Goal: Task Accomplishment & Management: Use online tool/utility

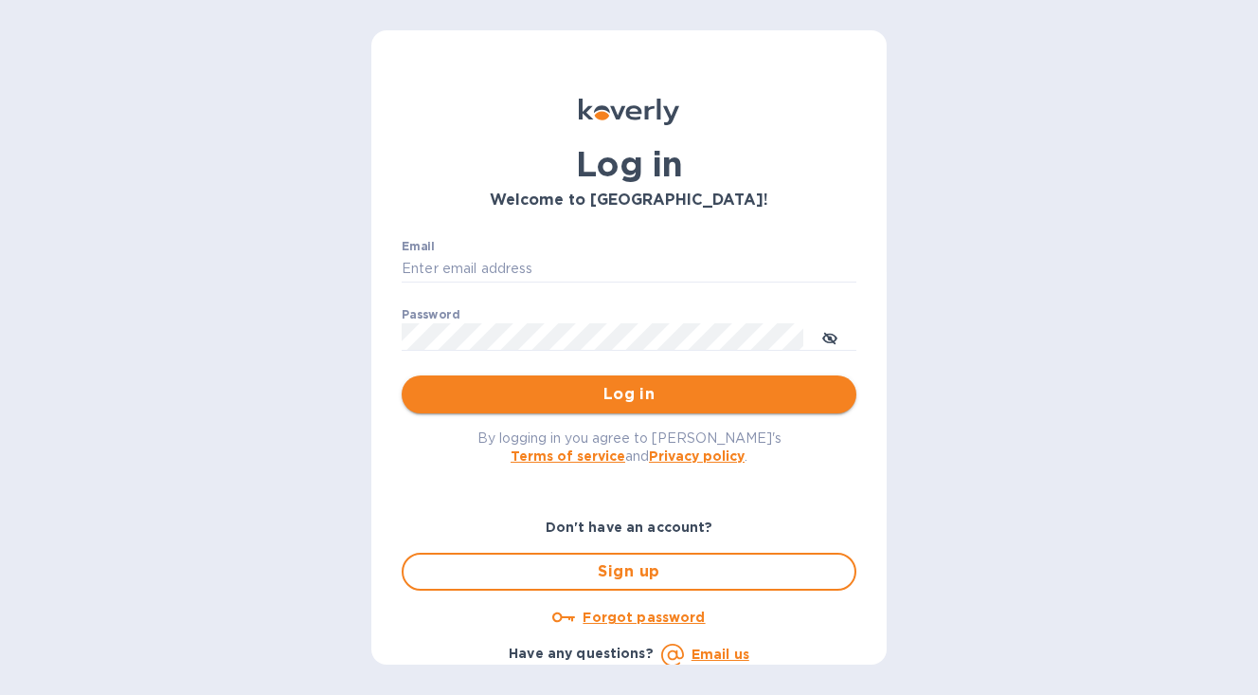
type input "[PERSON_NAME][EMAIL_ADDRESS][DOMAIN_NAME]"
click at [490, 392] on span "Log in" at bounding box center [629, 394] width 424 height 23
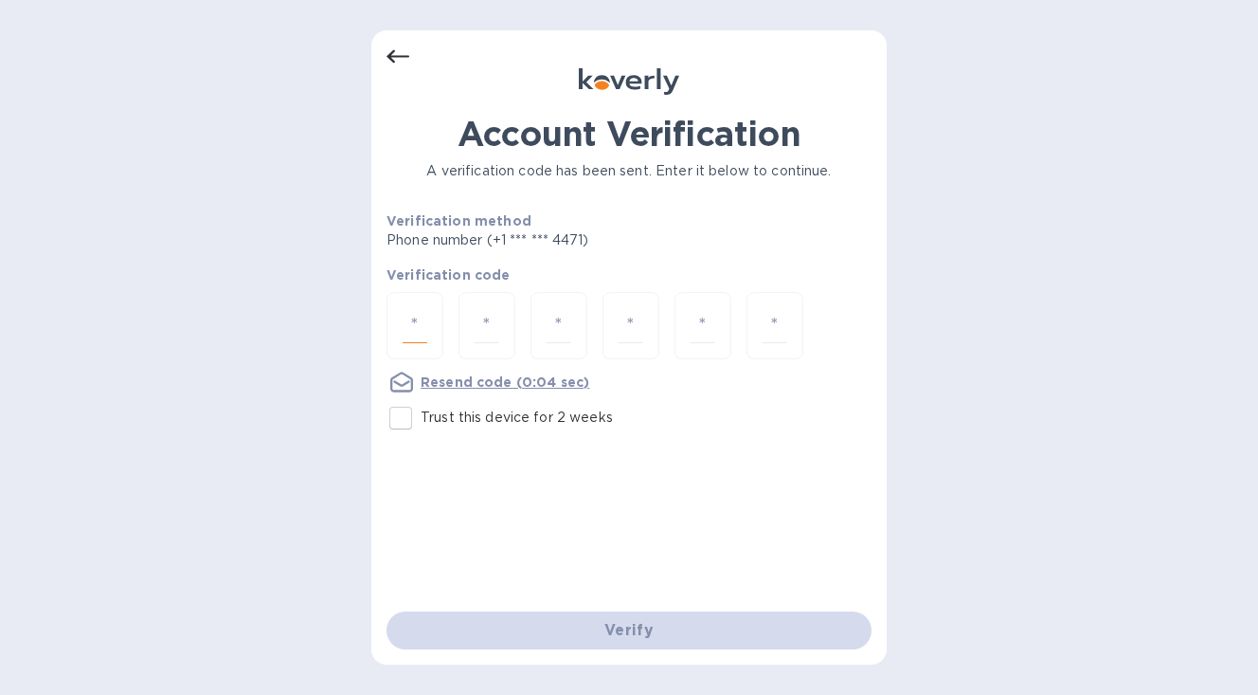
click at [403, 329] on input "number" at bounding box center [415, 325] width 25 height 35
type input "3"
type input "2"
type input "9"
type input "2"
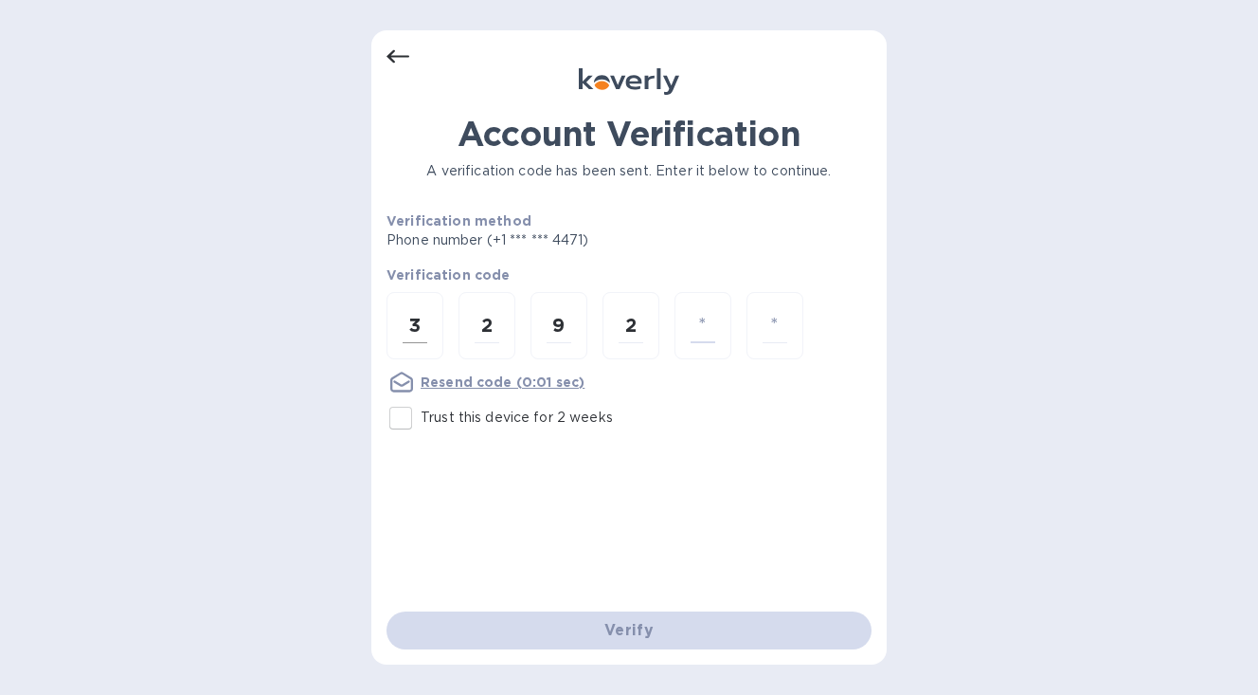
type input "1"
type input "7"
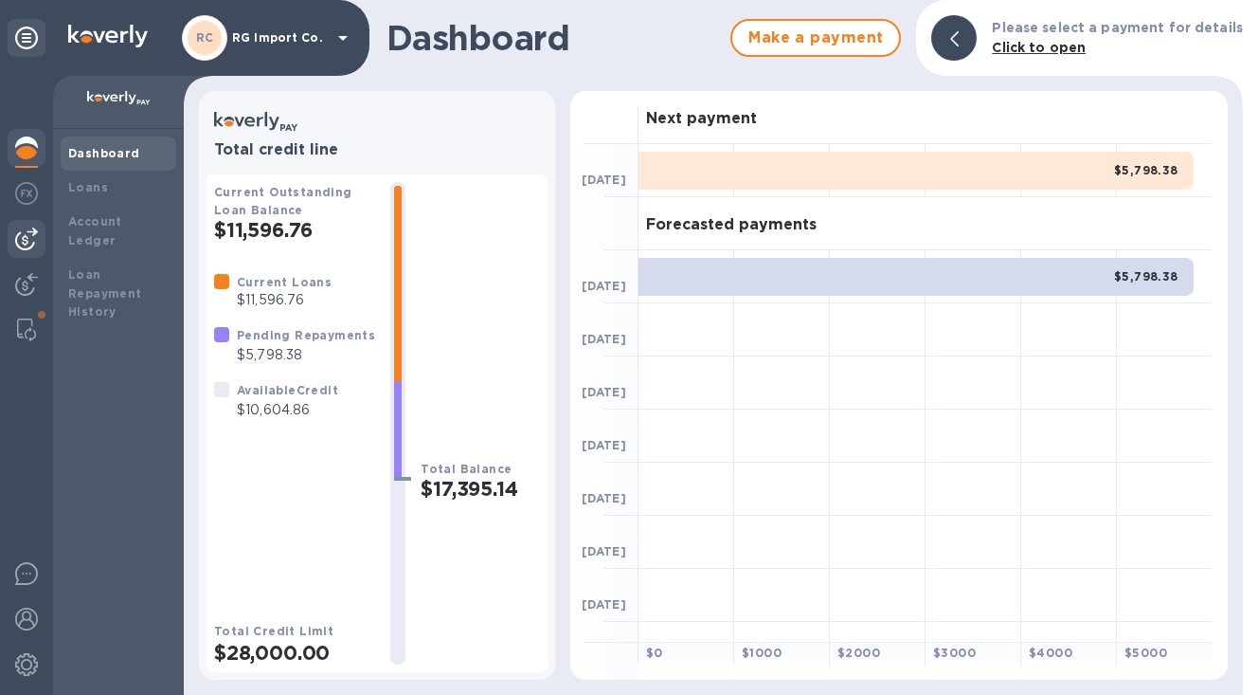
click at [24, 231] on img at bounding box center [26, 238] width 23 height 23
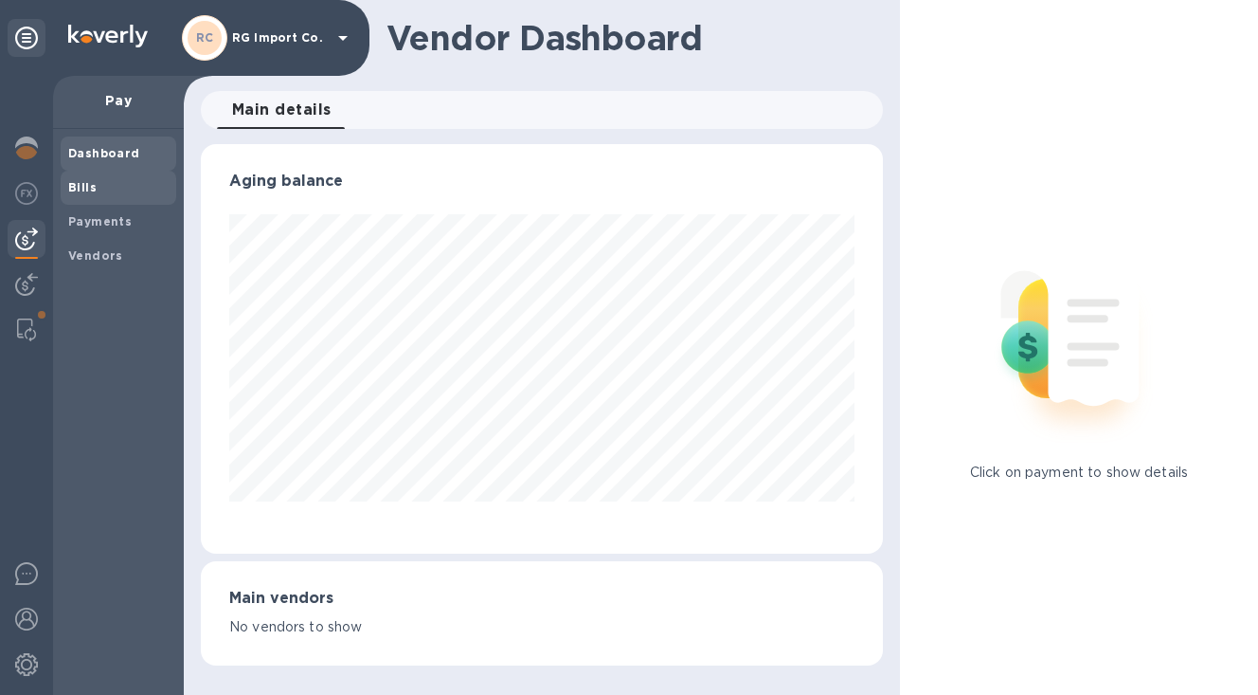
scroll to position [947069, 946803]
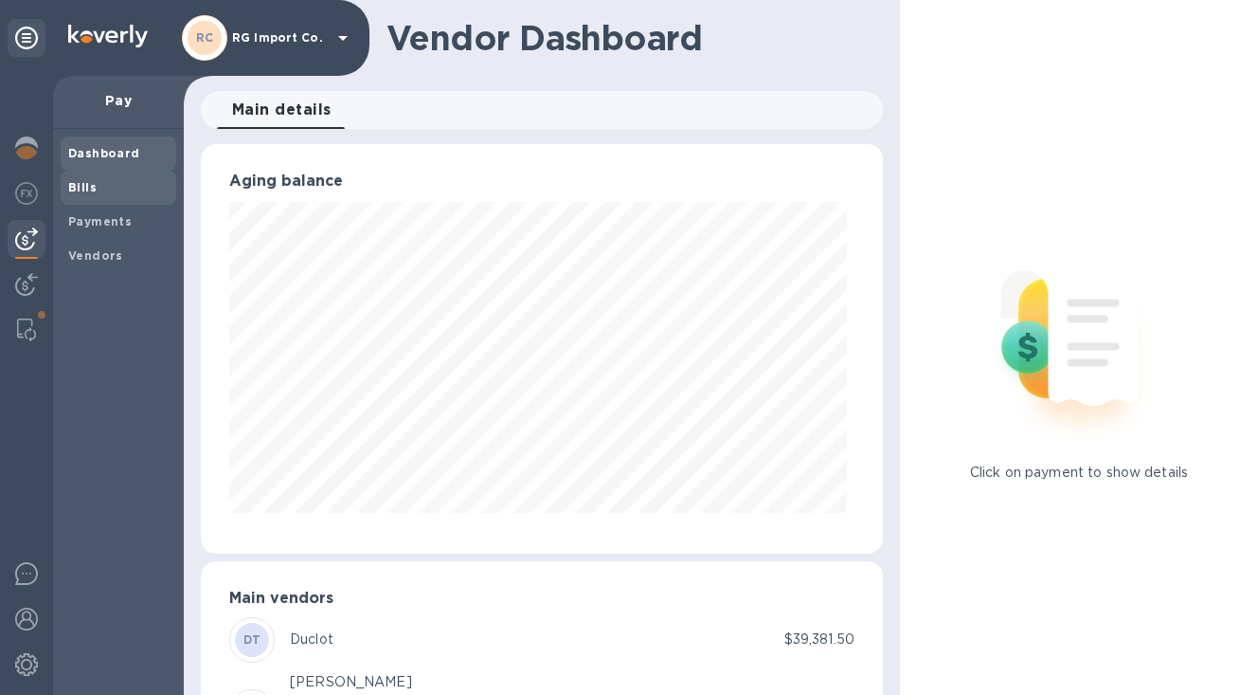
click at [90, 188] on b "Bills" at bounding box center [82, 187] width 28 height 14
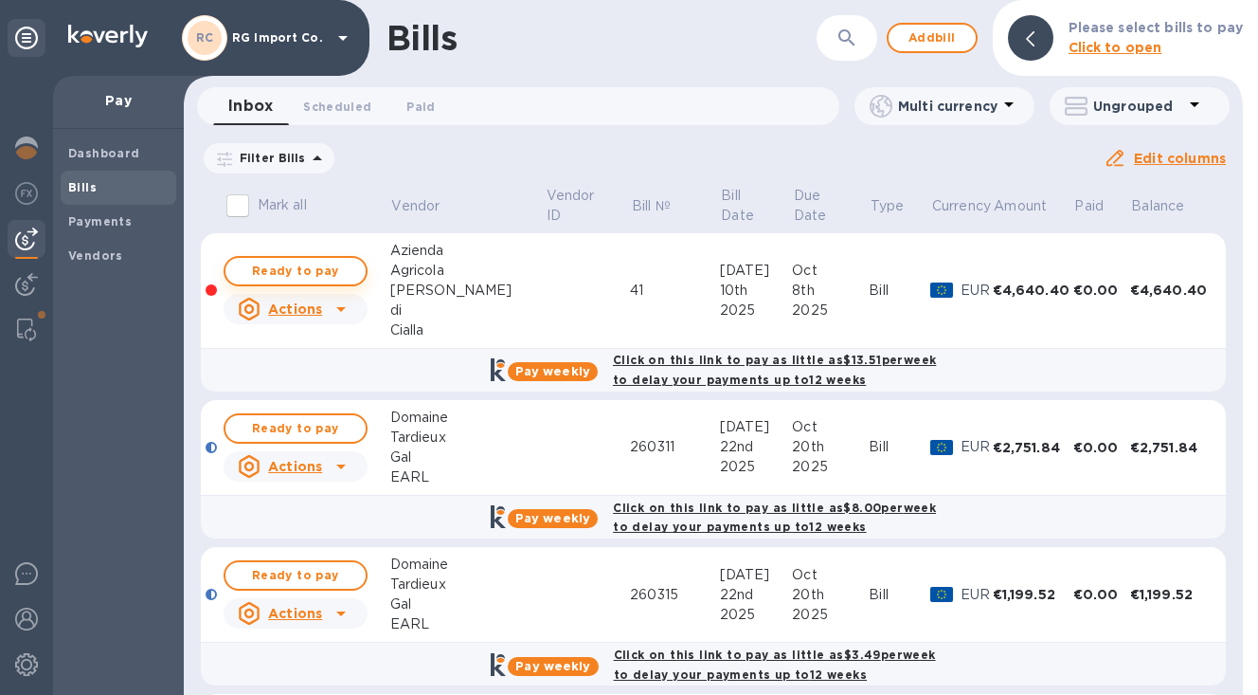
click at [297, 272] on span "Ready to pay" at bounding box center [296, 271] width 110 height 23
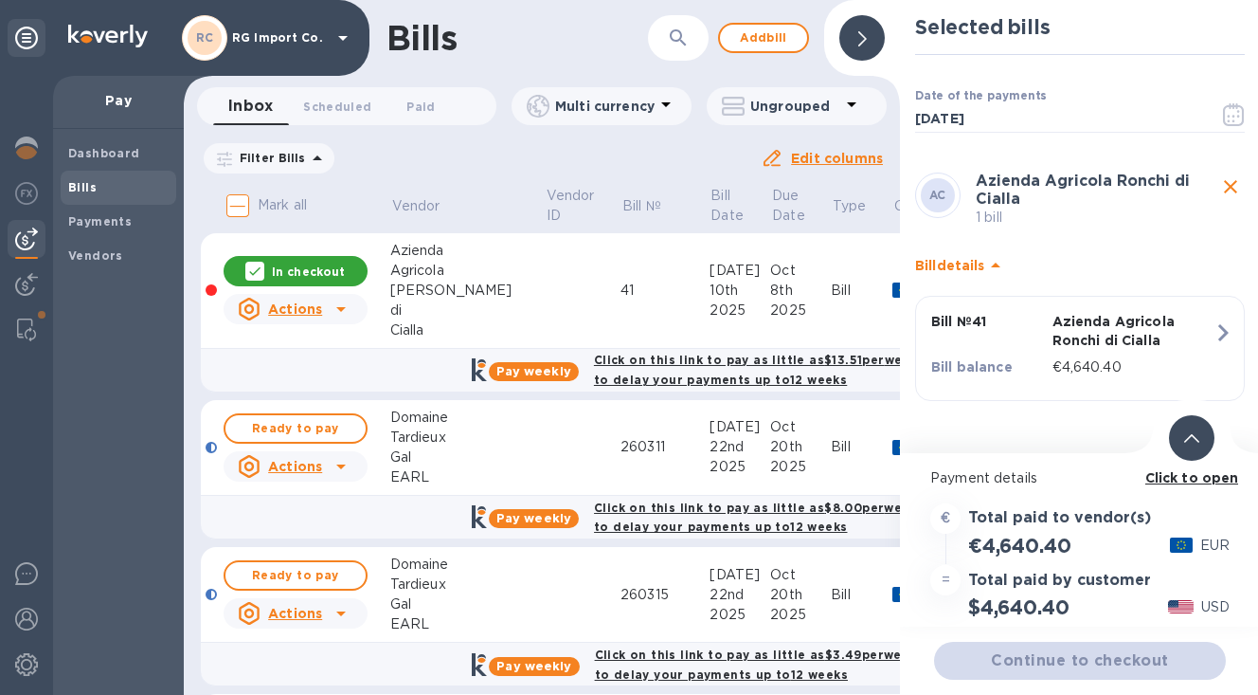
click at [1189, 433] on span at bounding box center [1191, 437] width 15 height 18
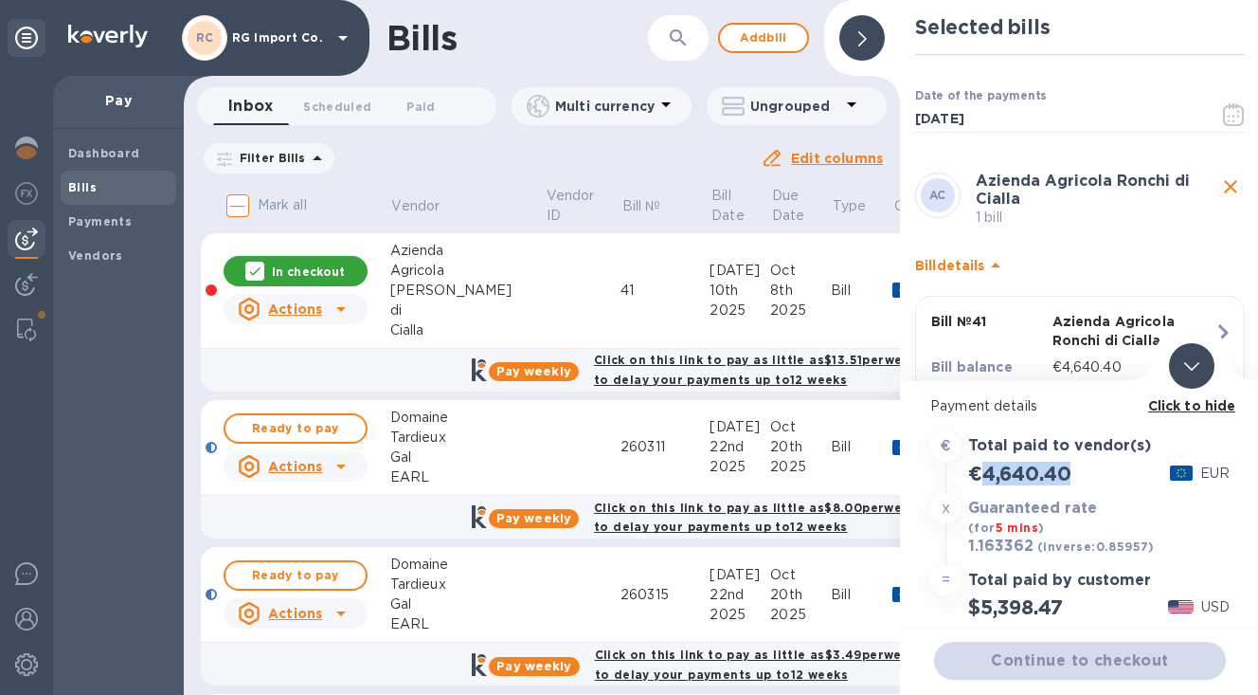
drag, startPoint x: 1078, startPoint y: 470, endPoint x: 985, endPoint y: 475, distance: 93.0
click at [985, 475] on div "€4,640.40" at bounding box center [1020, 473] width 110 height 31
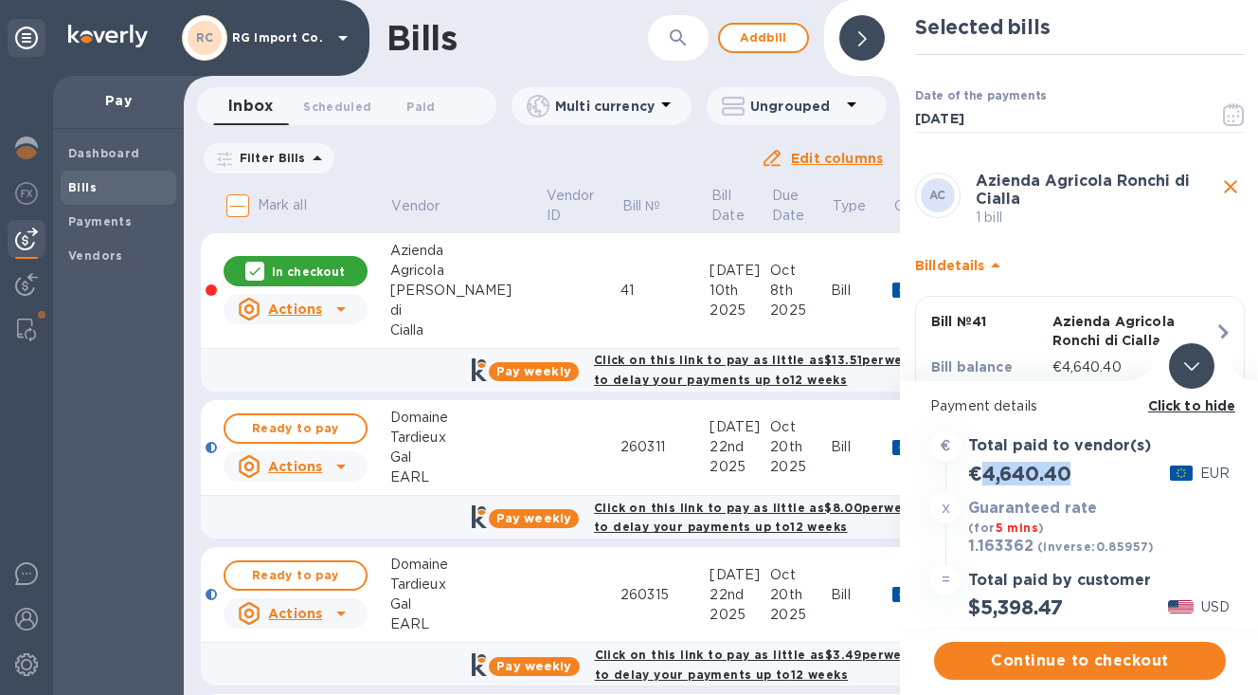
copy h2 "4,640.40"
click at [1008, 662] on span "Continue to checkout" at bounding box center [1080, 660] width 262 height 23
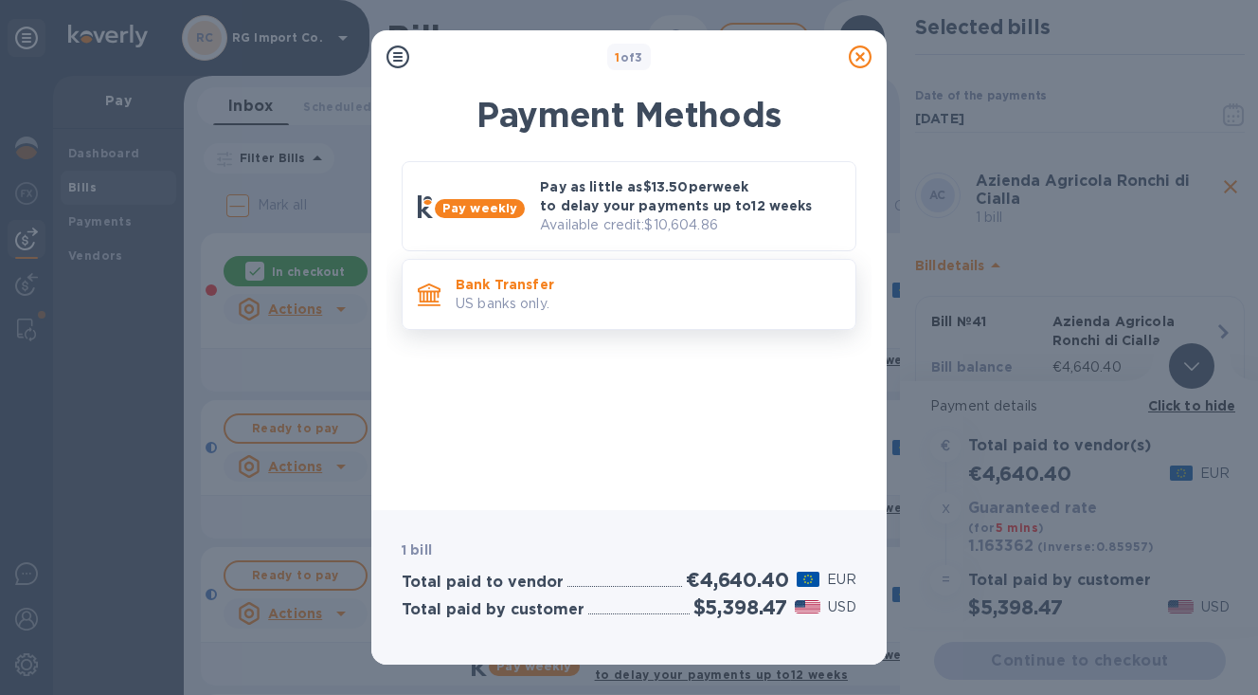
click at [593, 302] on p "US banks only." at bounding box center [648, 304] width 385 height 20
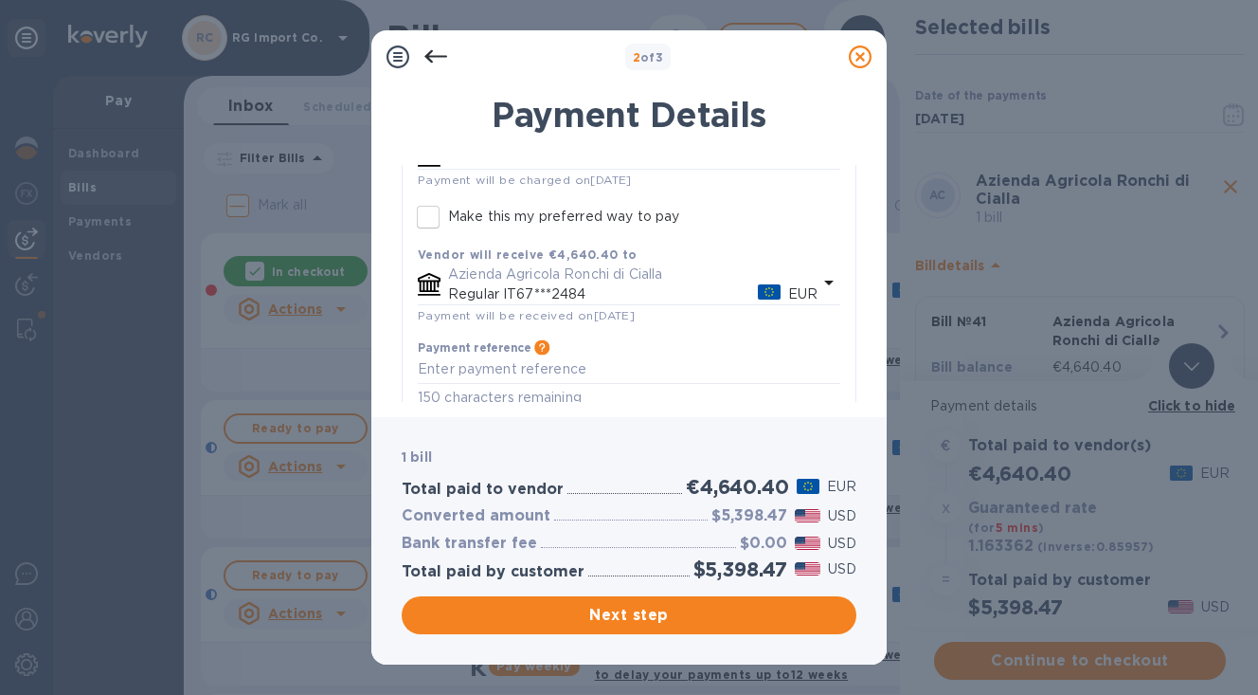
scroll to position [186, 0]
click at [821, 280] on icon "default-method" at bounding box center [829, 284] width 23 height 23
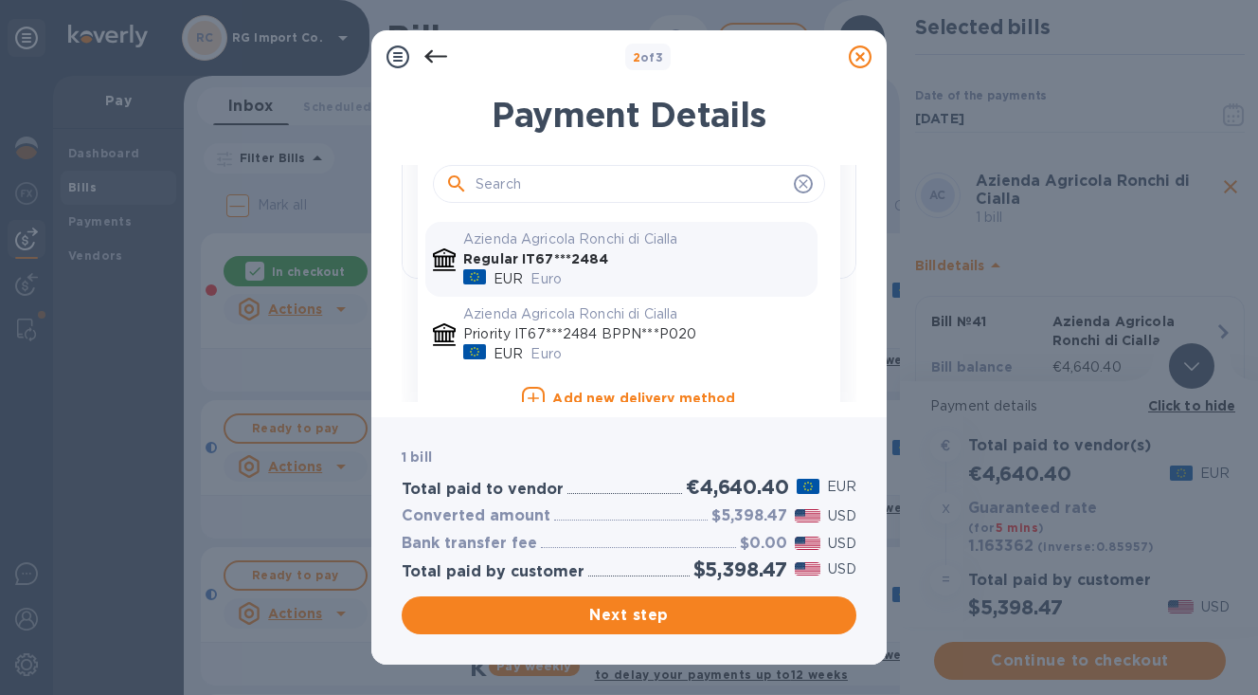
scroll to position [357, 0]
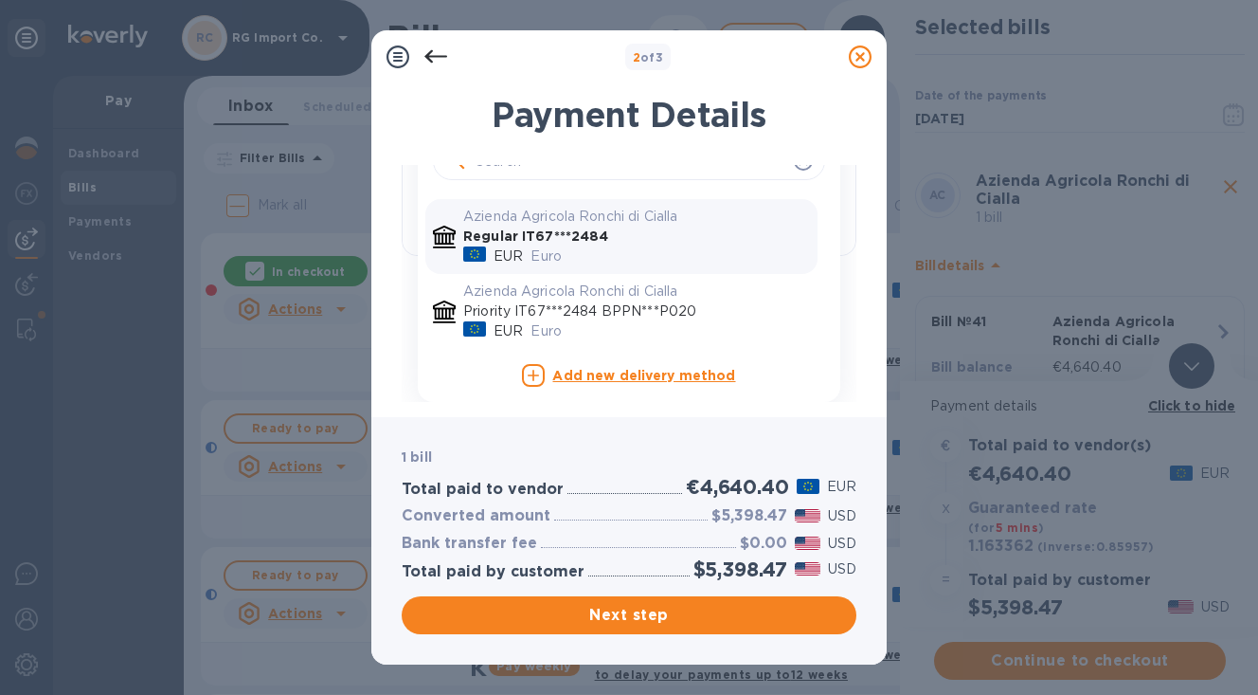
click at [608, 378] on b "Add new delivery method" at bounding box center [643, 375] width 183 height 15
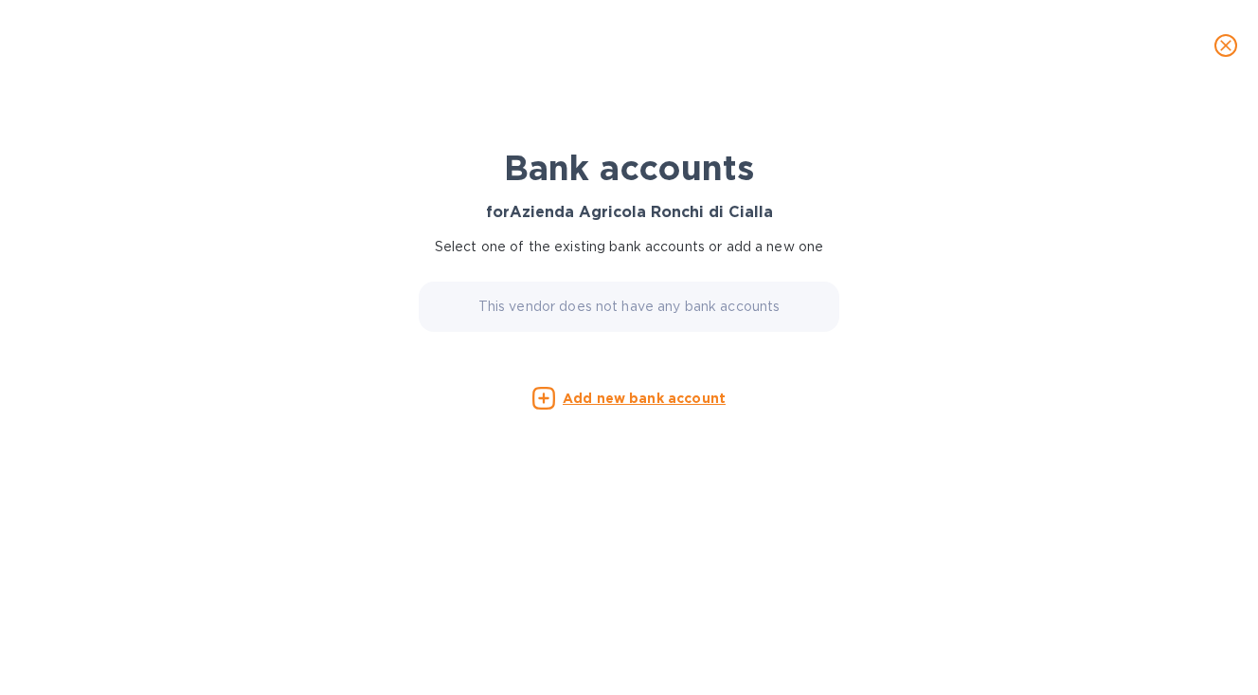
scroll to position [212, 0]
click at [604, 403] on u "Add new bank account" at bounding box center [644, 397] width 163 height 15
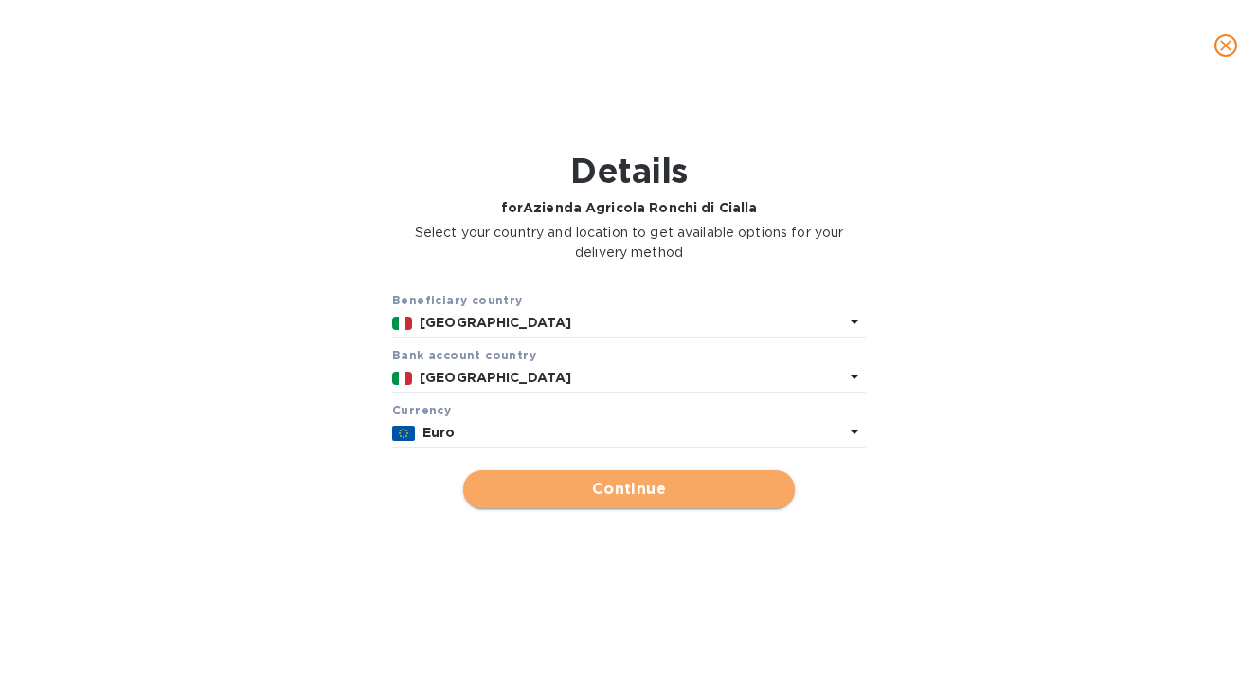
click at [586, 490] on span "Continue" at bounding box center [628, 489] width 301 height 23
type input "Azienda Agricola Ronchi di Cialla"
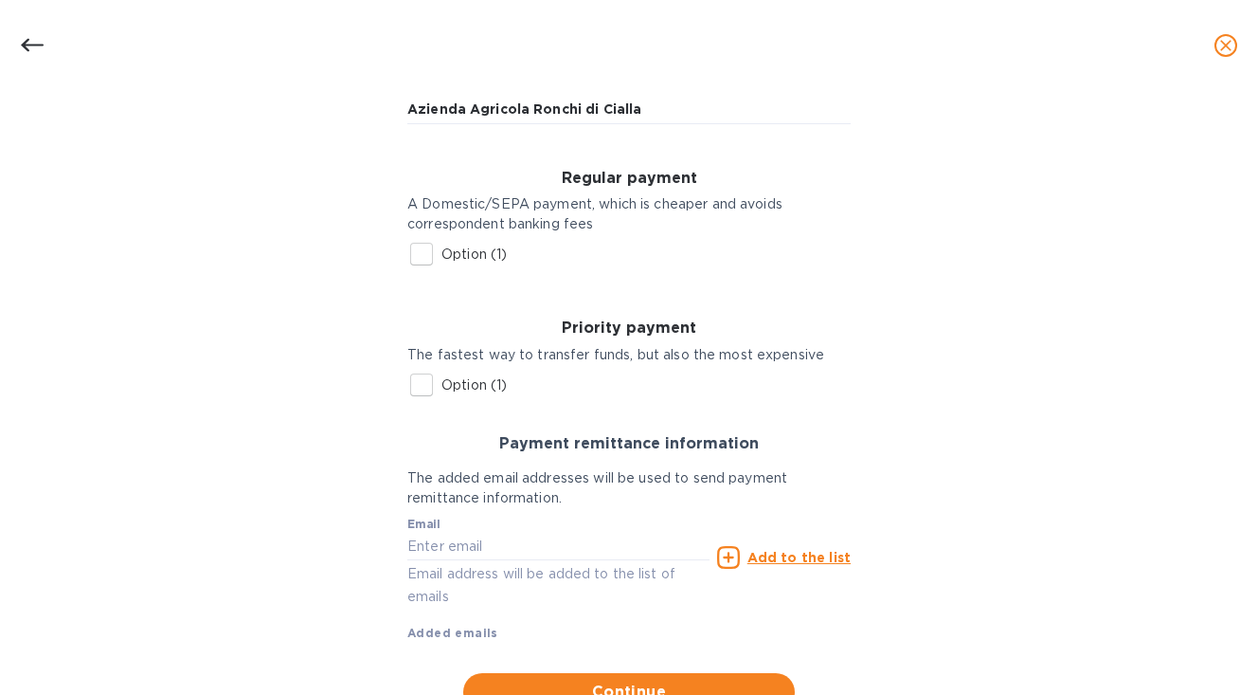
scroll to position [215, 0]
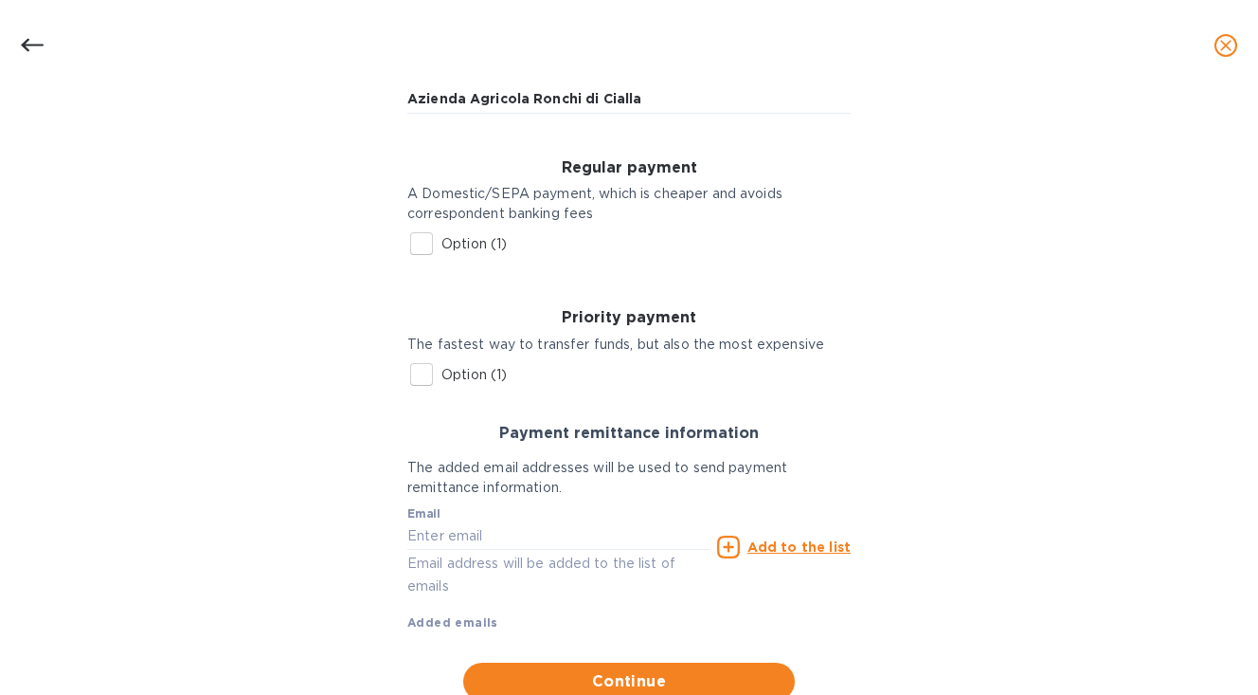
click at [421, 239] on input "Option (1)" at bounding box center [422, 244] width 40 height 40
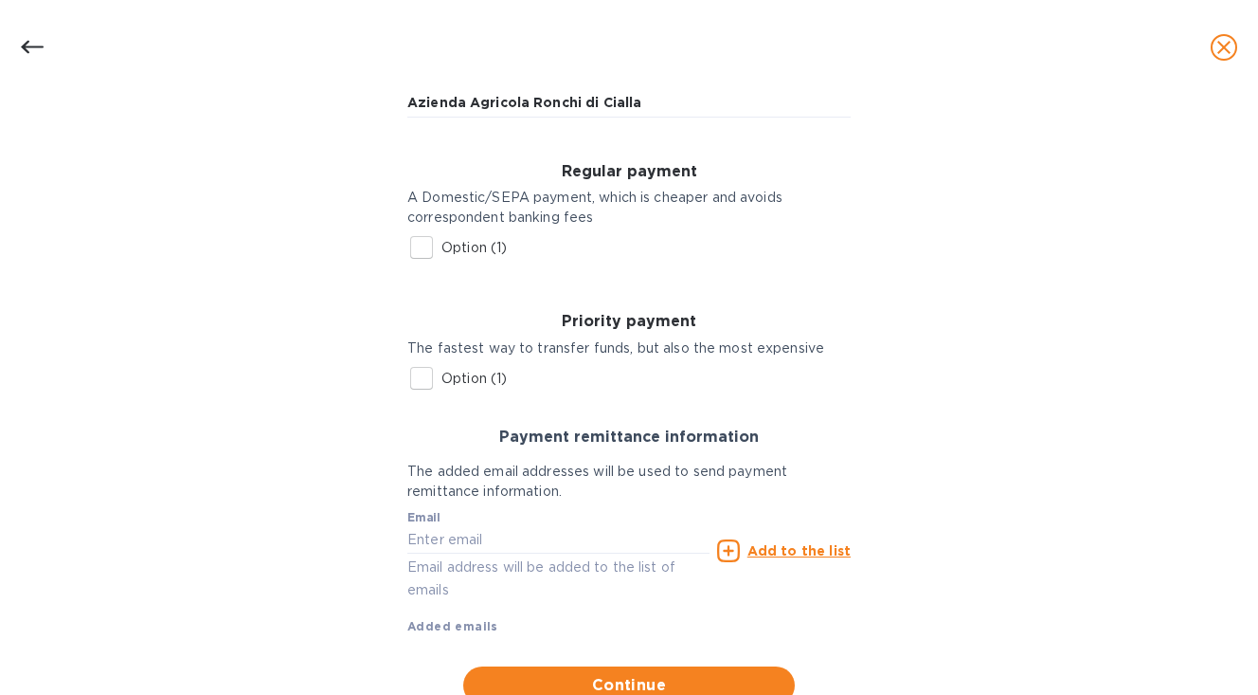
checkbox input "true"
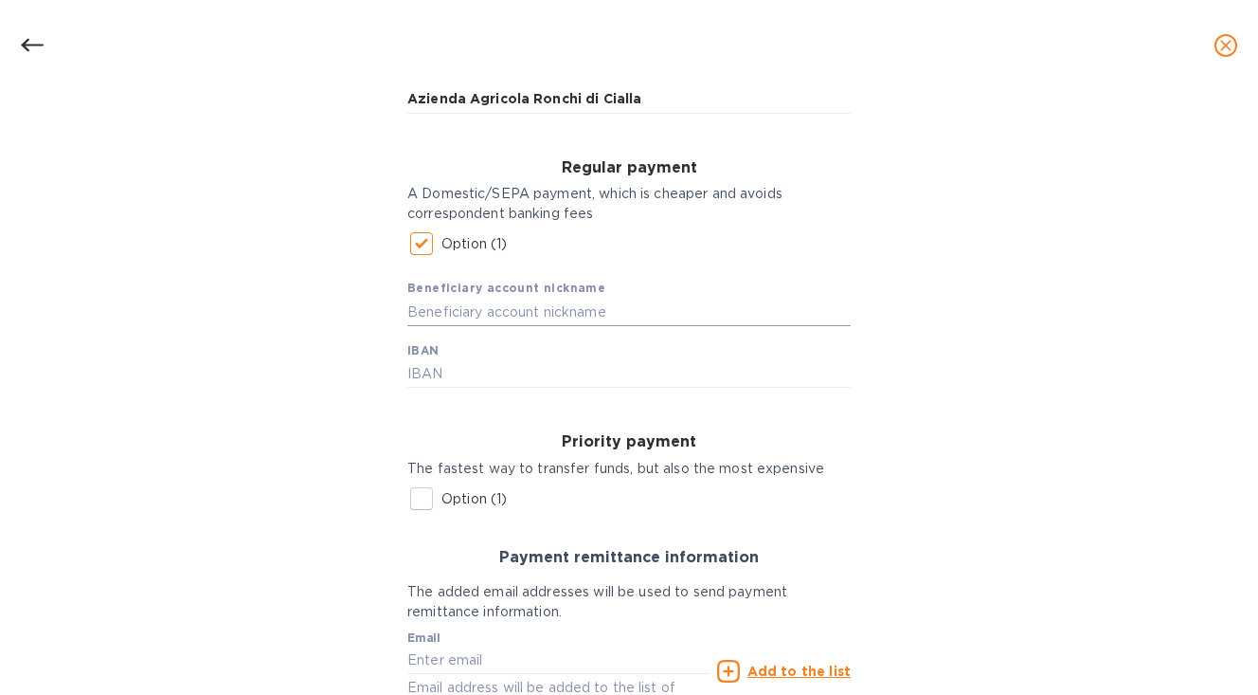
click at [429, 310] on input "text" at bounding box center [628, 312] width 443 height 28
type input "A"
type input "Ronchi di Cialla"
click at [416, 376] on input "text" at bounding box center [628, 374] width 443 height 28
type input "[FINANCIAL_ID]"
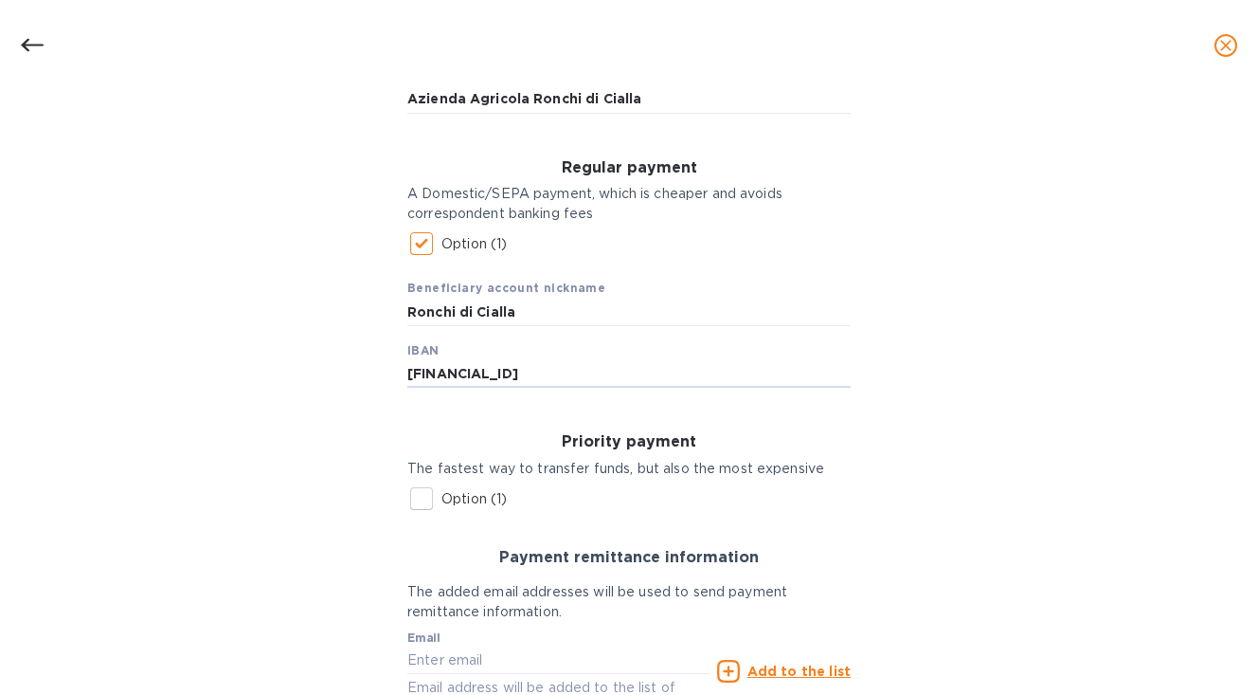
click at [336, 397] on div "Bank account holder name Azienda Agricola Ronchi di Cialla Regular payment A Do…" at bounding box center [629, 437] width 1209 height 797
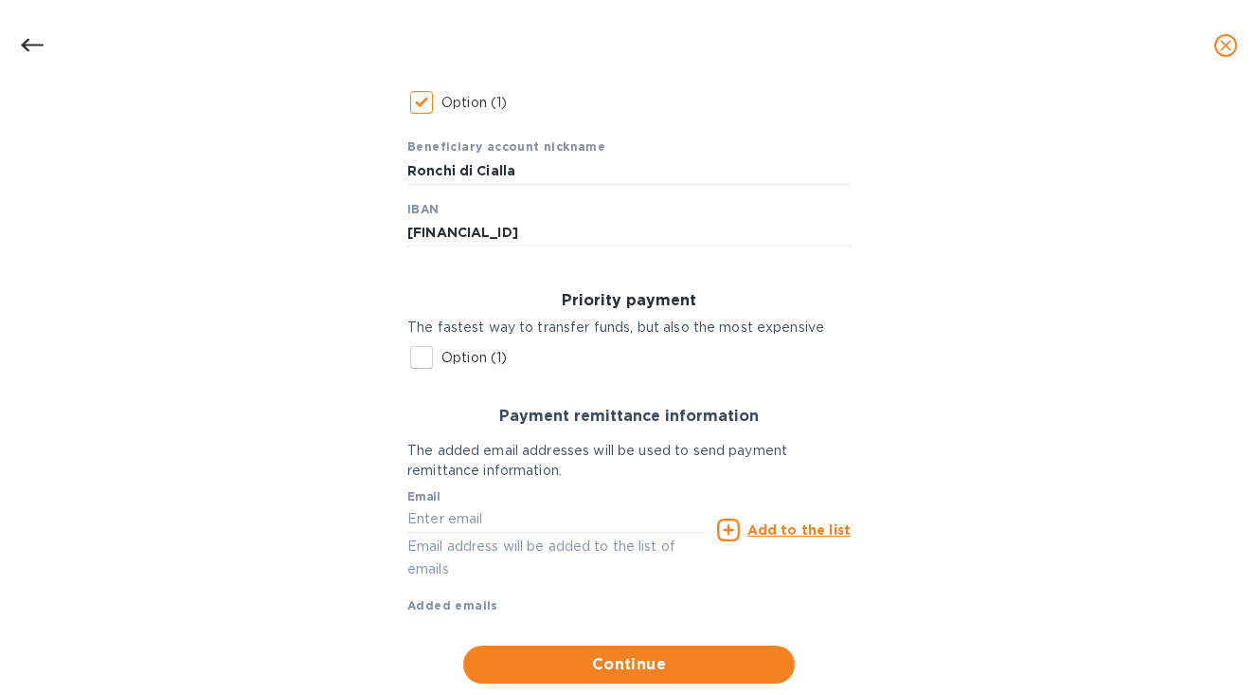
scroll to position [357, 0]
click at [442, 516] on input "text" at bounding box center [558, 518] width 302 height 28
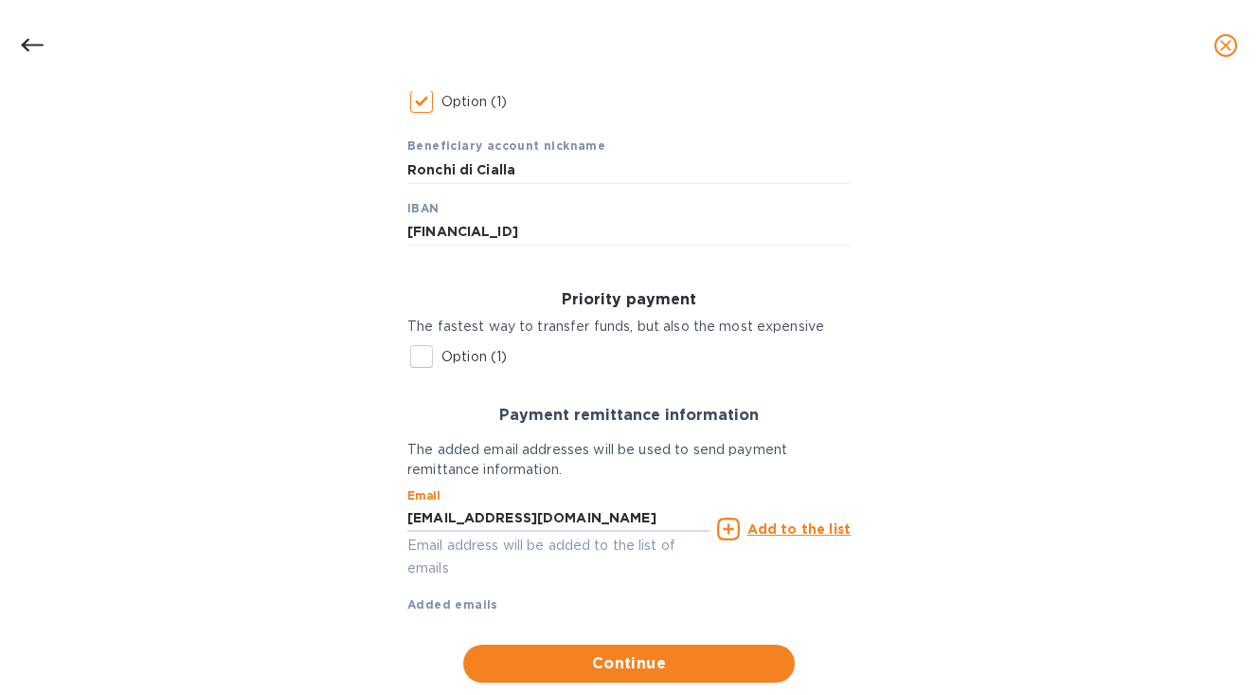
type input "[EMAIL_ADDRESS][DOMAIN_NAME]"
drag, startPoint x: 658, startPoint y: 231, endPoint x: 397, endPoint y: 227, distance: 261.5
click at [396, 226] on div "Regular payment A Domestic/SEPA payment, which is cheaper and avoids correspond…" at bounding box center [629, 132] width 474 height 260
click at [342, 266] on div "Bank account holder name Azienda Agricola Ronchi di Cialla Regular payment A Do…" at bounding box center [629, 295] width 1209 height 797
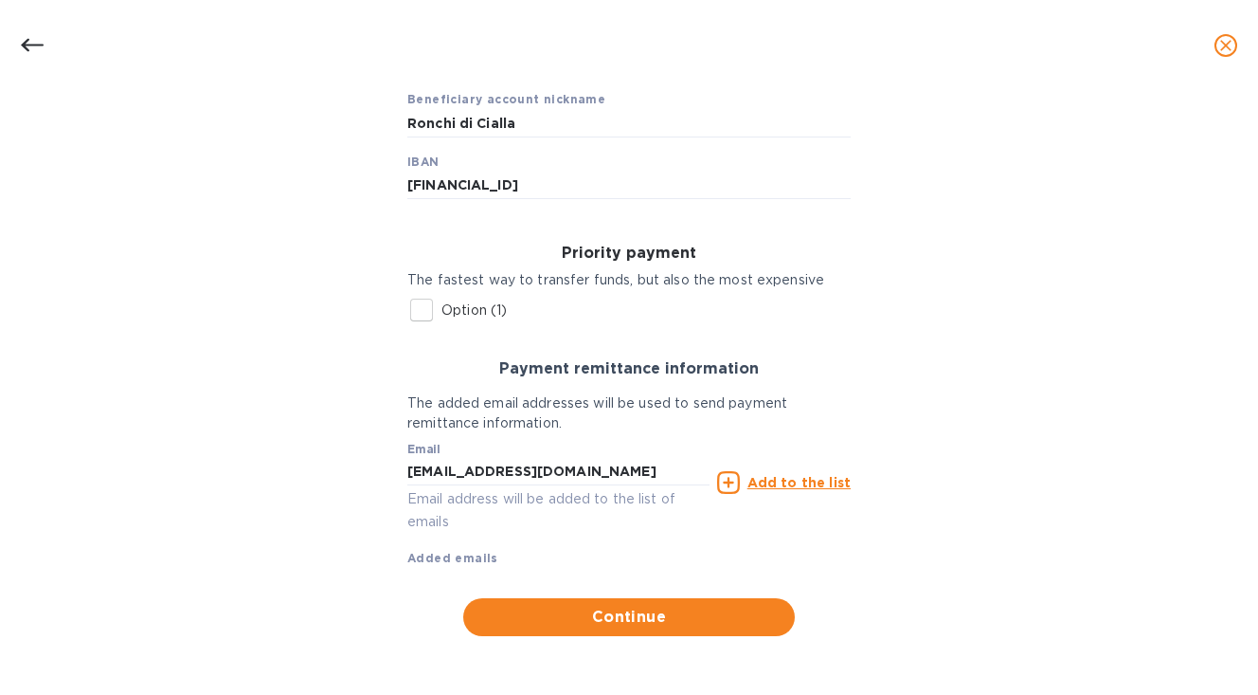
click at [421, 316] on input "Option (1)" at bounding box center [422, 310] width 40 height 40
checkbox input "true"
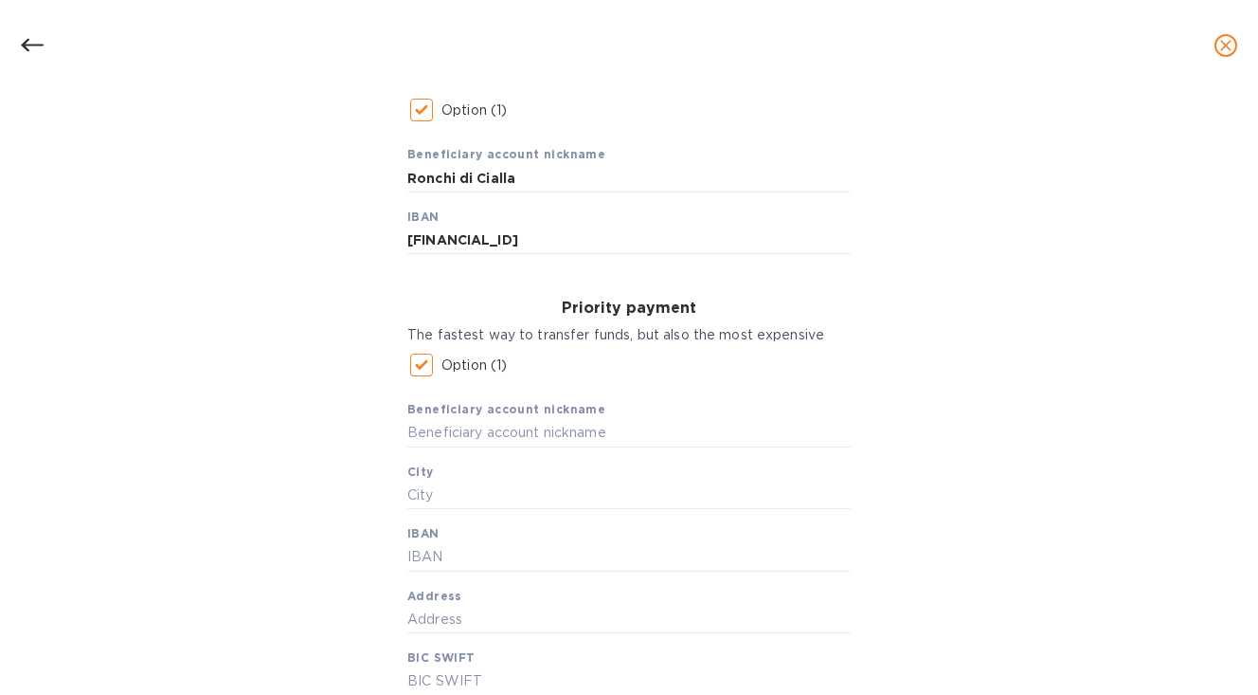
scroll to position [370, 0]
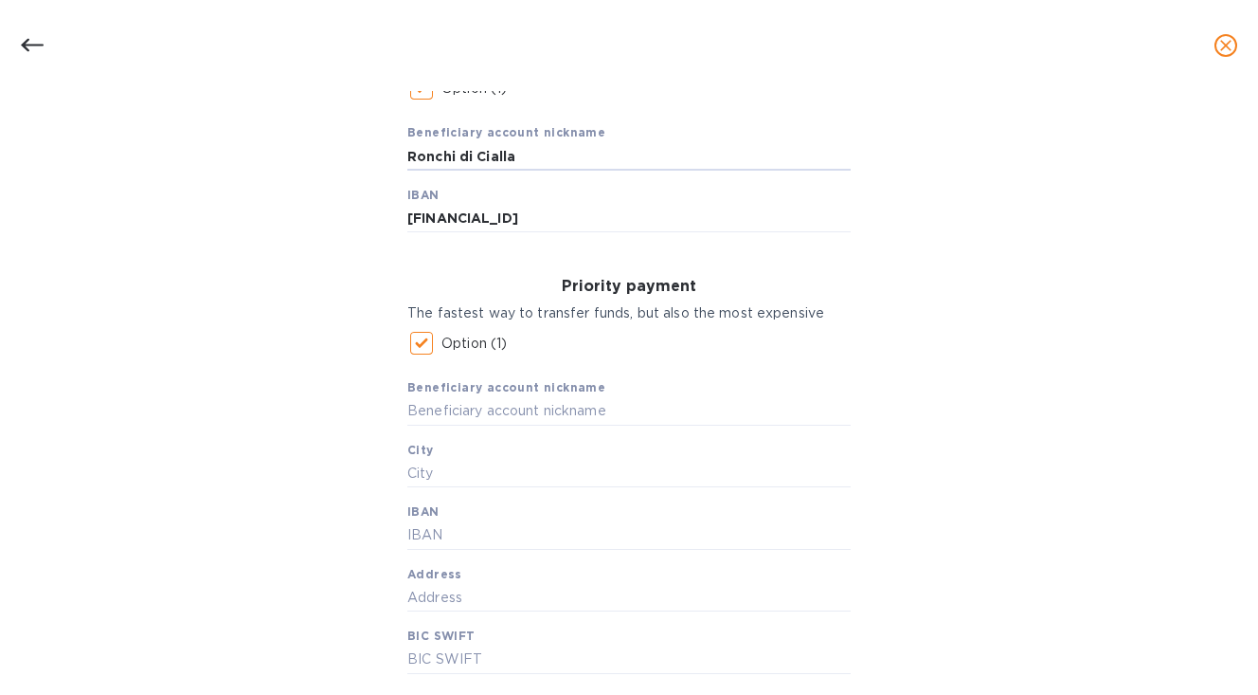
drag, startPoint x: 526, startPoint y: 158, endPoint x: 380, endPoint y: 155, distance: 145.9
click at [380, 155] on div "Bank account holder name Azienda Agricola Ronchi di Cialla Regular payment A Do…" at bounding box center [629, 436] width 1209 height 1107
click at [424, 409] on input "text" at bounding box center [628, 411] width 443 height 28
paste input "Ronchi di Cialla"
type input "Ronchi di Cialla"
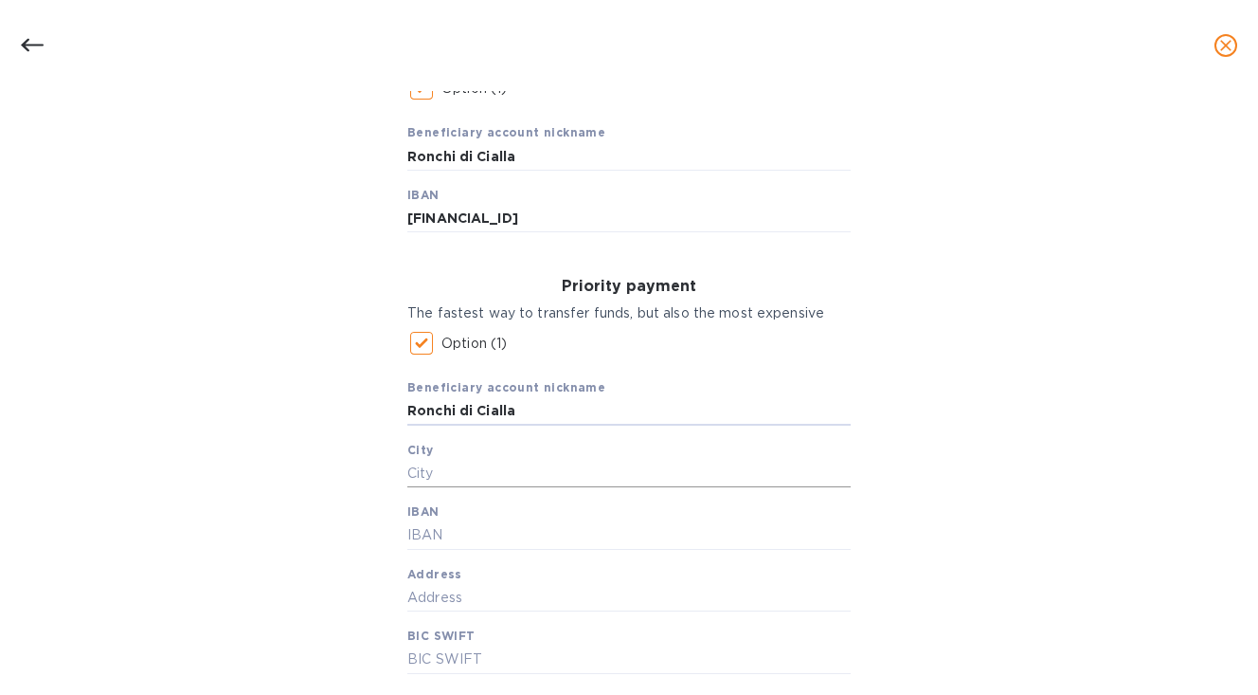
click at [409, 478] on input "text" at bounding box center [628, 474] width 443 height 28
type input "Cialla di Prepotto"
click at [424, 533] on input "text" at bounding box center [628, 535] width 443 height 28
paste input "Ronchi di Cialla"
drag, startPoint x: 673, startPoint y: 227, endPoint x: 401, endPoint y: 225, distance: 271.9
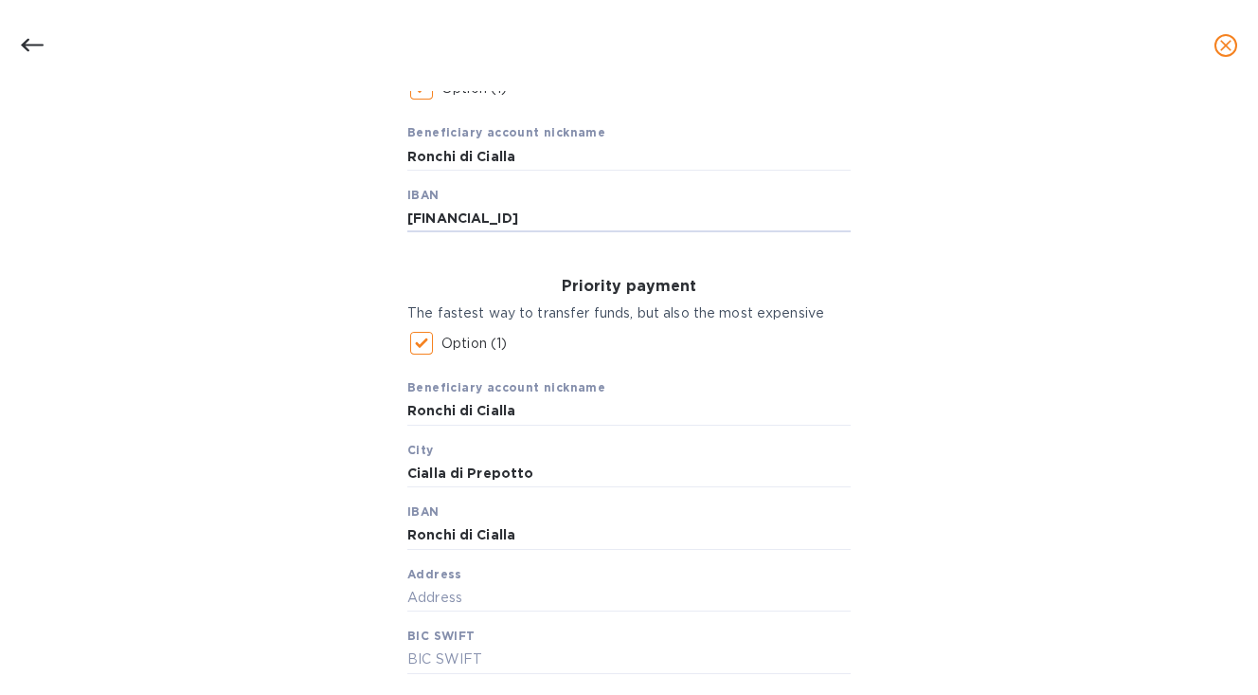
click at [401, 225] on div "Regular payment A Domestic/SEPA payment, which is cheaper and avoids correspond…" at bounding box center [629, 119] width 474 height 260
drag, startPoint x: 520, startPoint y: 539, endPoint x: 393, endPoint y: 530, distance: 127.3
click at [392, 530] on div "Priority payment The fastest way to transfer funds, but also the most expensive…" at bounding box center [629, 474] width 474 height 425
paste input "[FINANCIAL_ID]"
type input "[FINANCIAL_ID]"
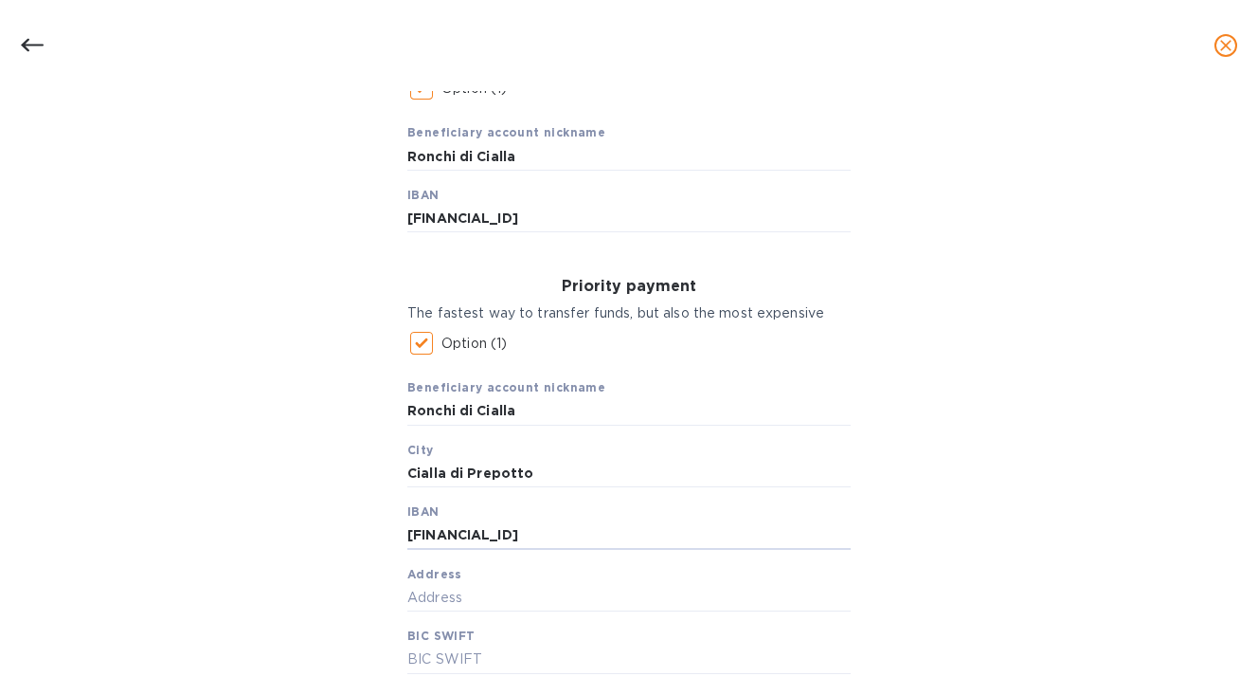
click at [353, 555] on div "Bank account holder name Azienda Agricola Ronchi di Cialla Regular payment A Do…" at bounding box center [629, 436] width 1209 height 1107
click at [445, 598] on input "text" at bounding box center [628, 598] width 443 height 28
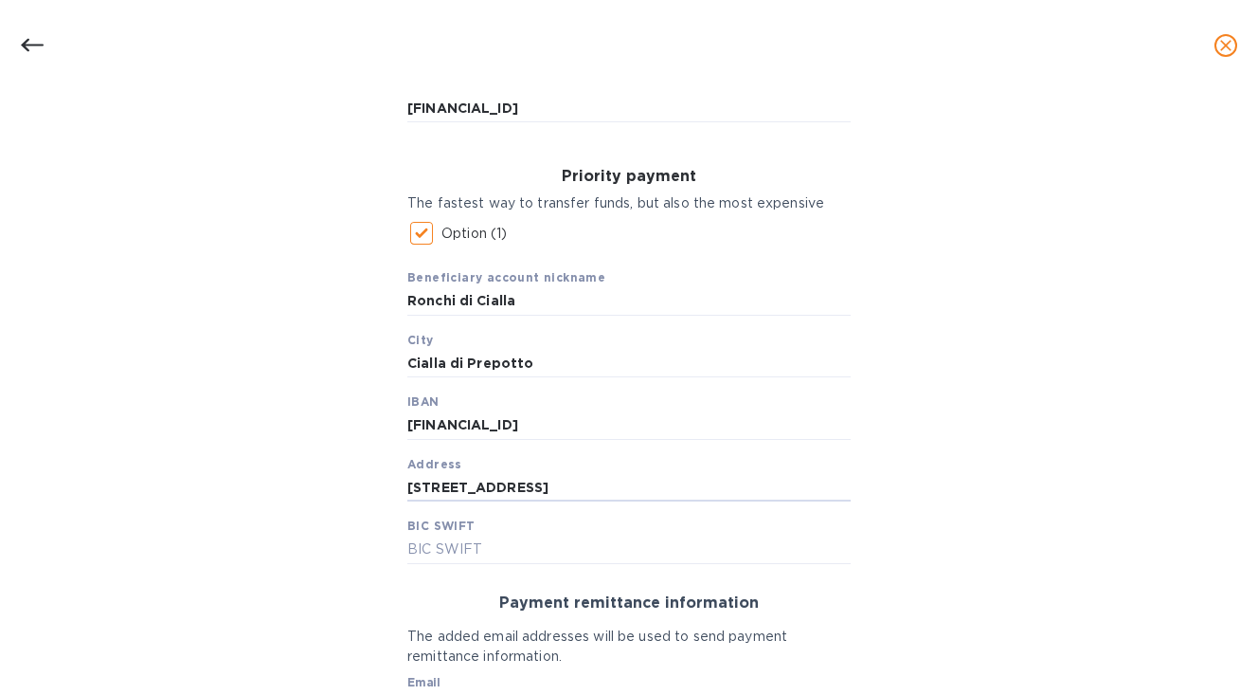
scroll to position [486, 0]
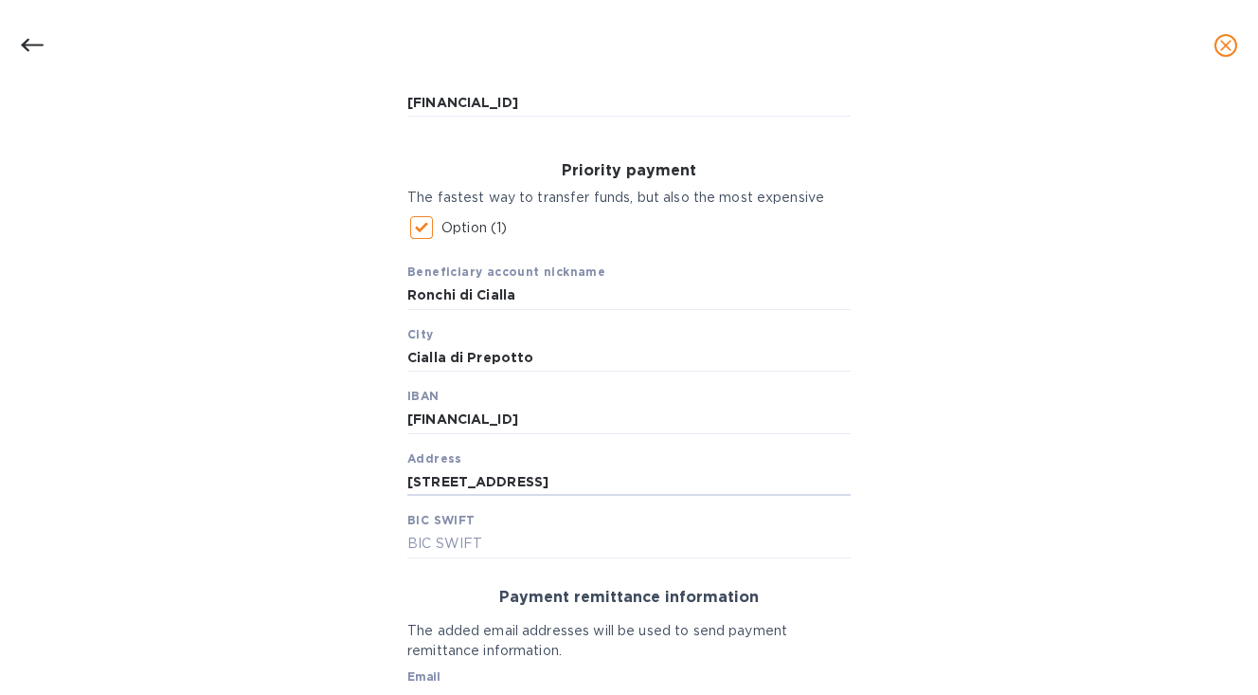
type input "[STREET_ADDRESS]"
click at [448, 543] on input "text" at bounding box center [628, 544] width 443 height 28
paste input "[SWIFT_CODE]"
type input "[SWIFT_CODE]"
click at [318, 537] on div "Bank account holder name Azienda Agricola Ronchi di Cialla Regular payment A Do…" at bounding box center [629, 321] width 1209 height 1107
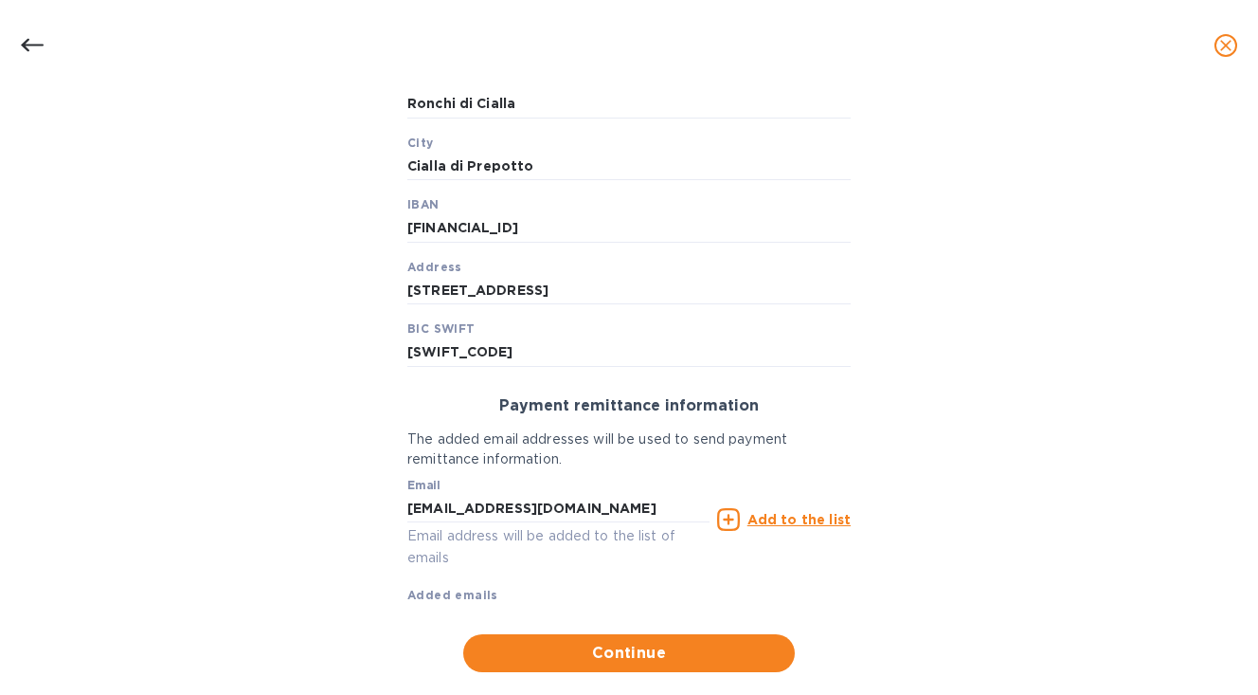
scroll to position [679, 0]
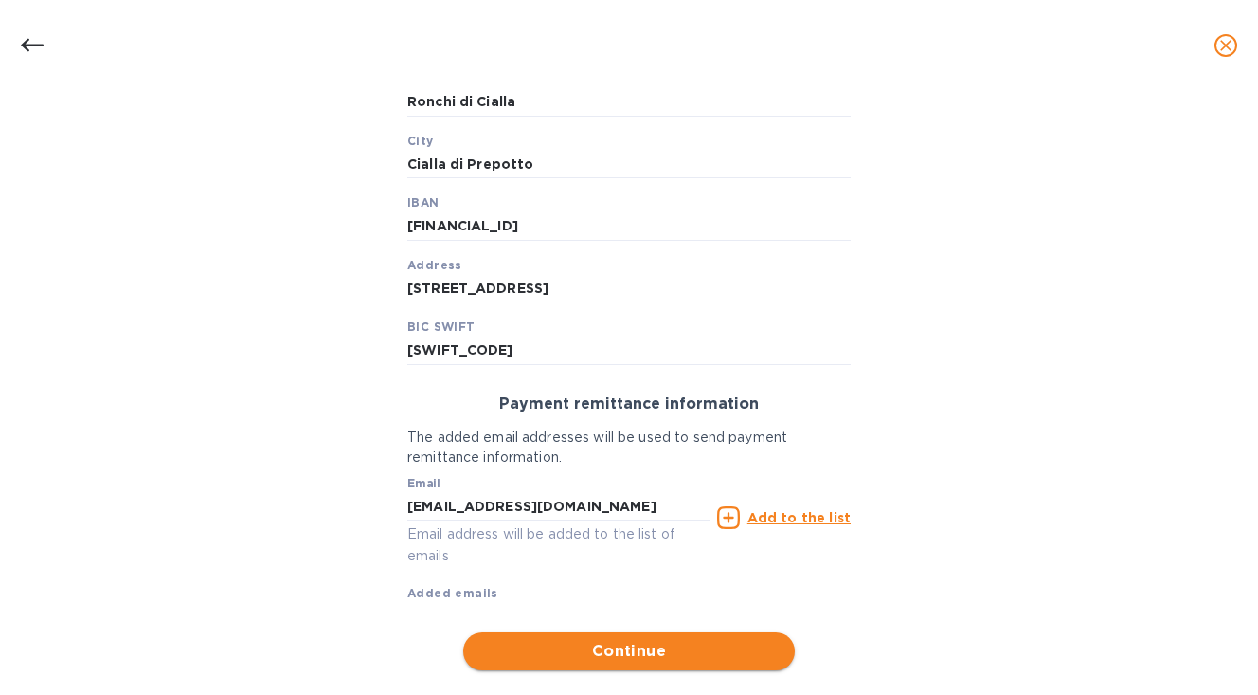
click at [613, 649] on span "Continue" at bounding box center [628, 651] width 301 height 23
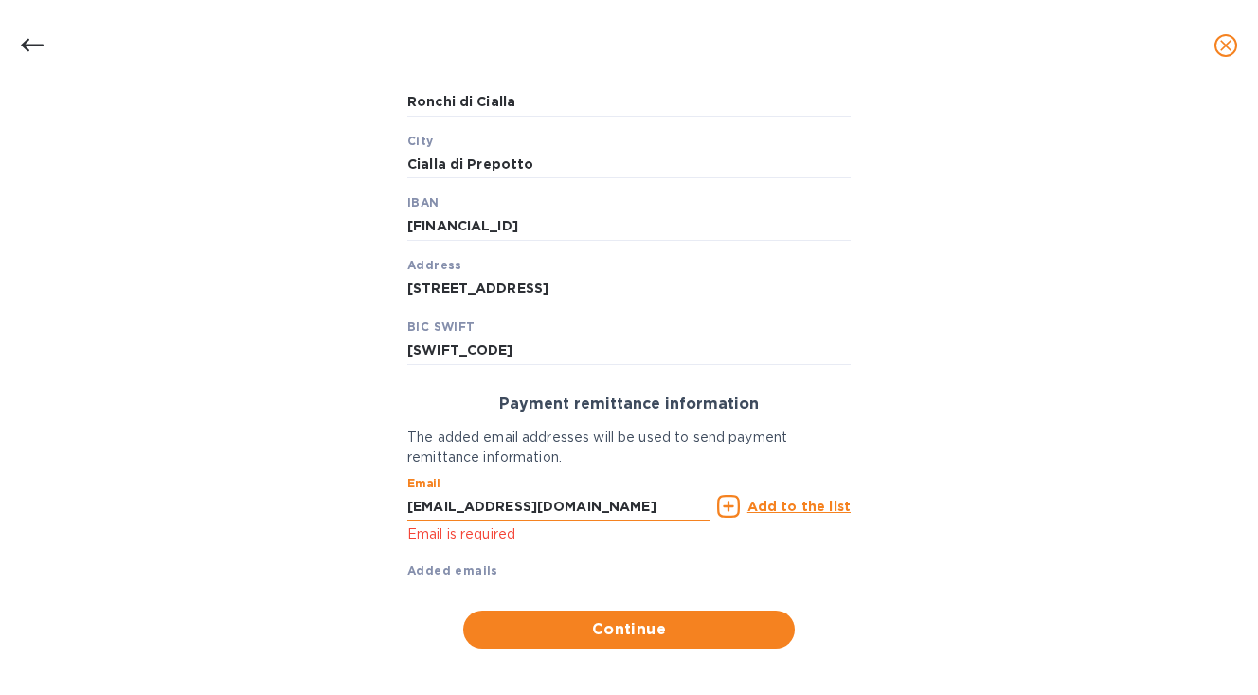
click at [597, 508] on input "[EMAIL_ADDRESS][DOMAIN_NAME]" at bounding box center [558, 506] width 302 height 28
click at [792, 503] on u "Add to the list" at bounding box center [799, 505] width 103 height 15
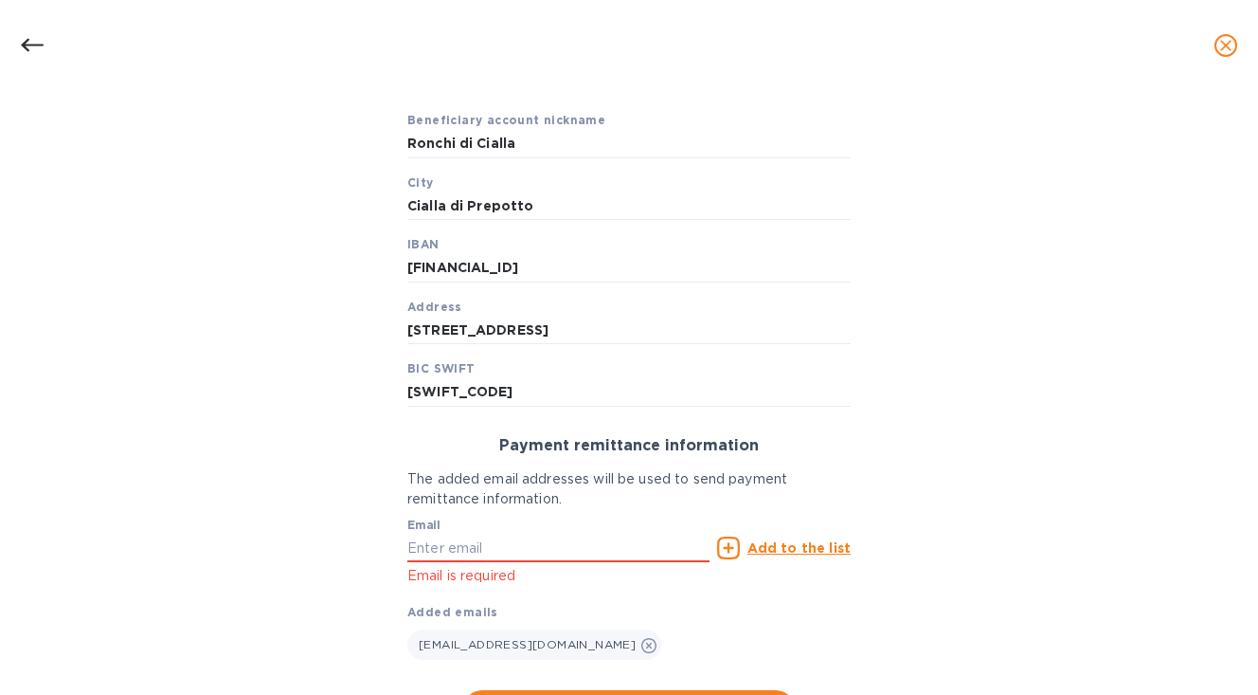
scroll to position [731, 0]
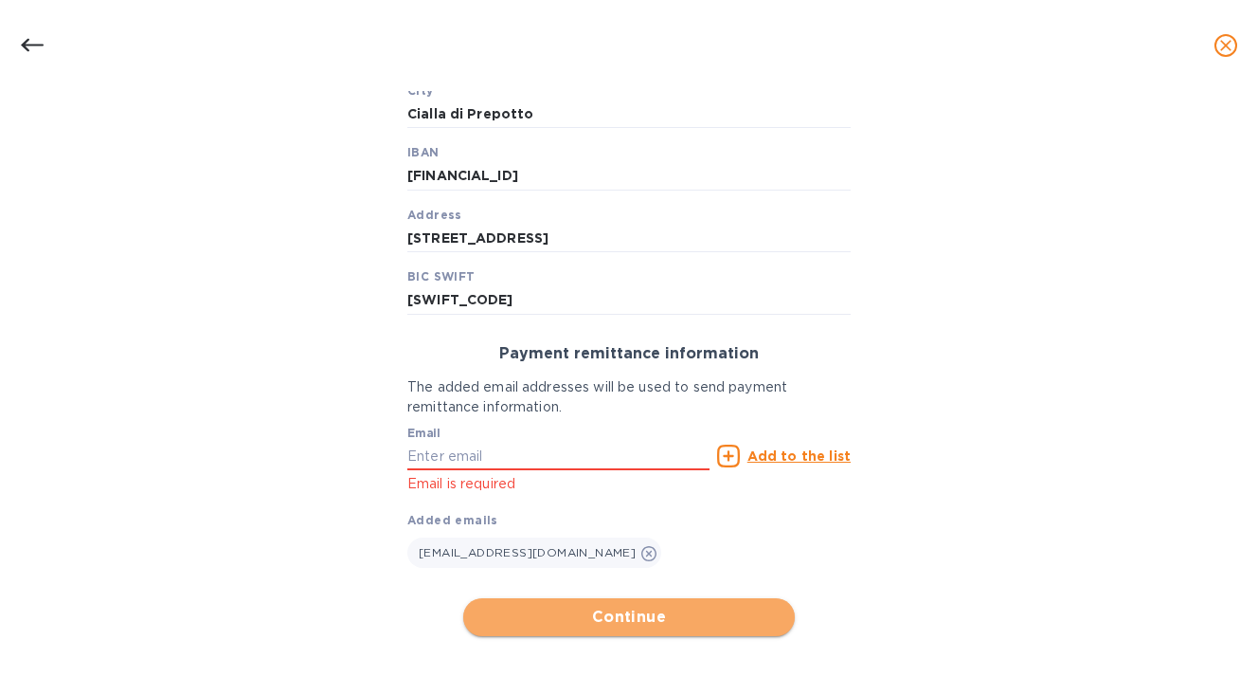
click at [608, 621] on span "Continue" at bounding box center [628, 616] width 301 height 23
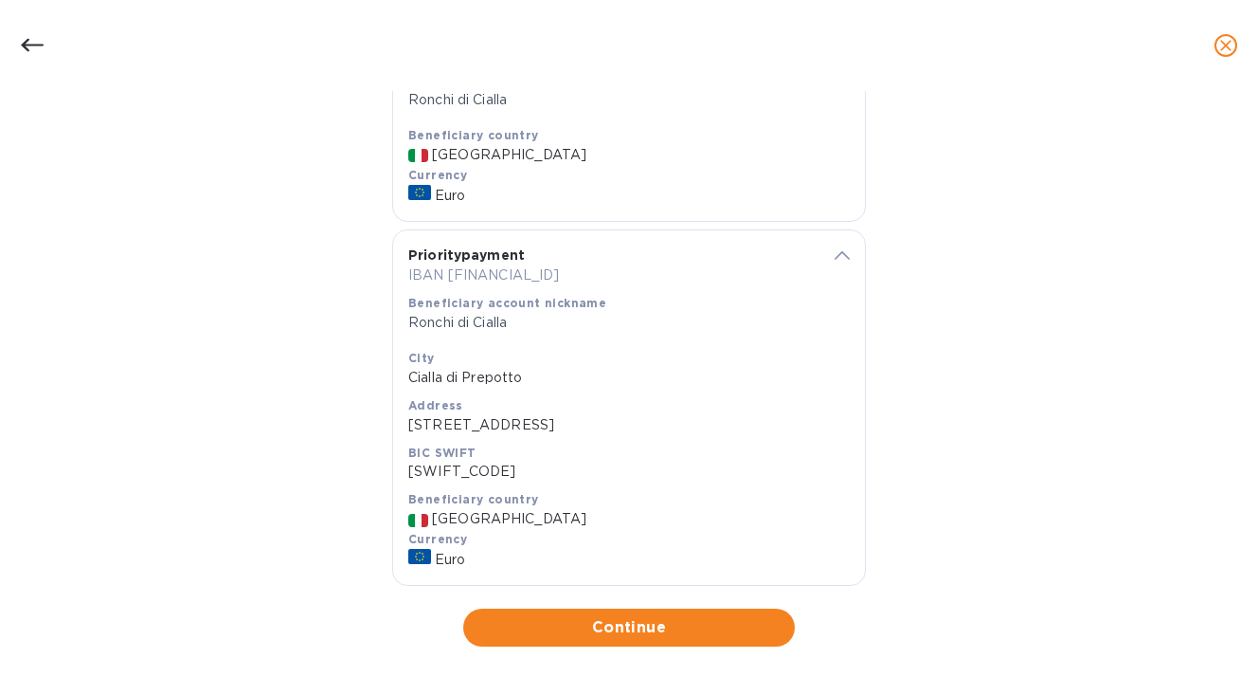
scroll to position [452, 0]
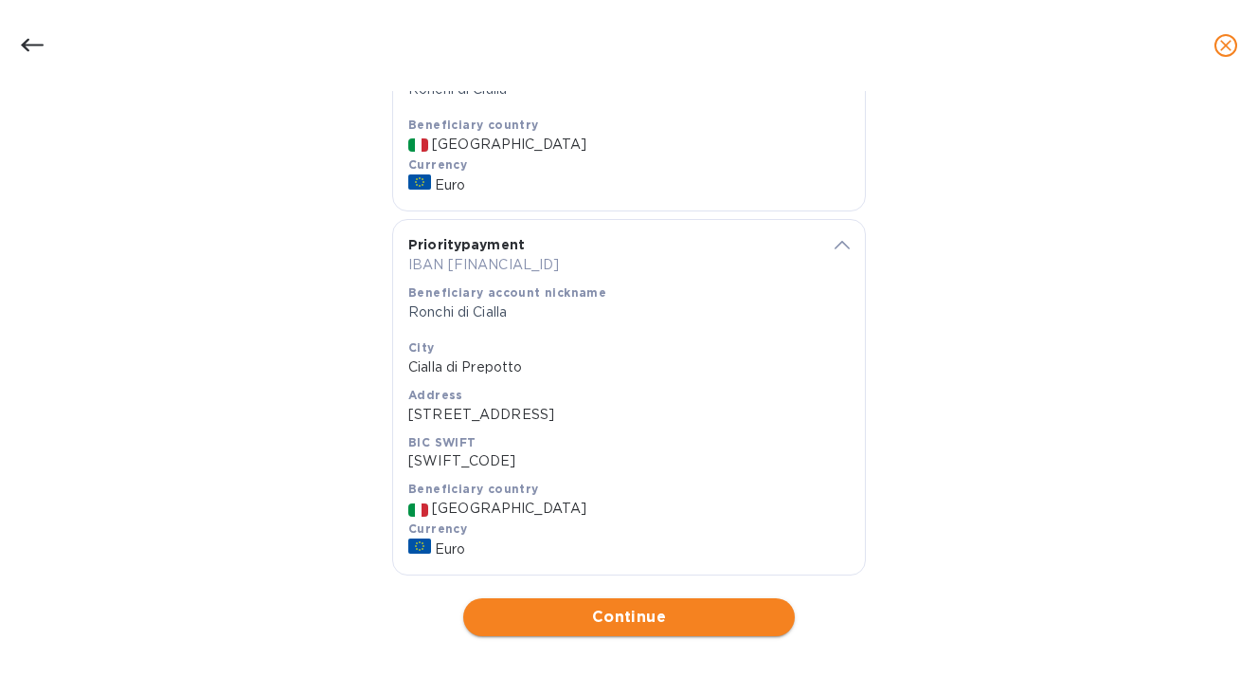
click at [566, 620] on span "Continue" at bounding box center [628, 616] width 301 height 23
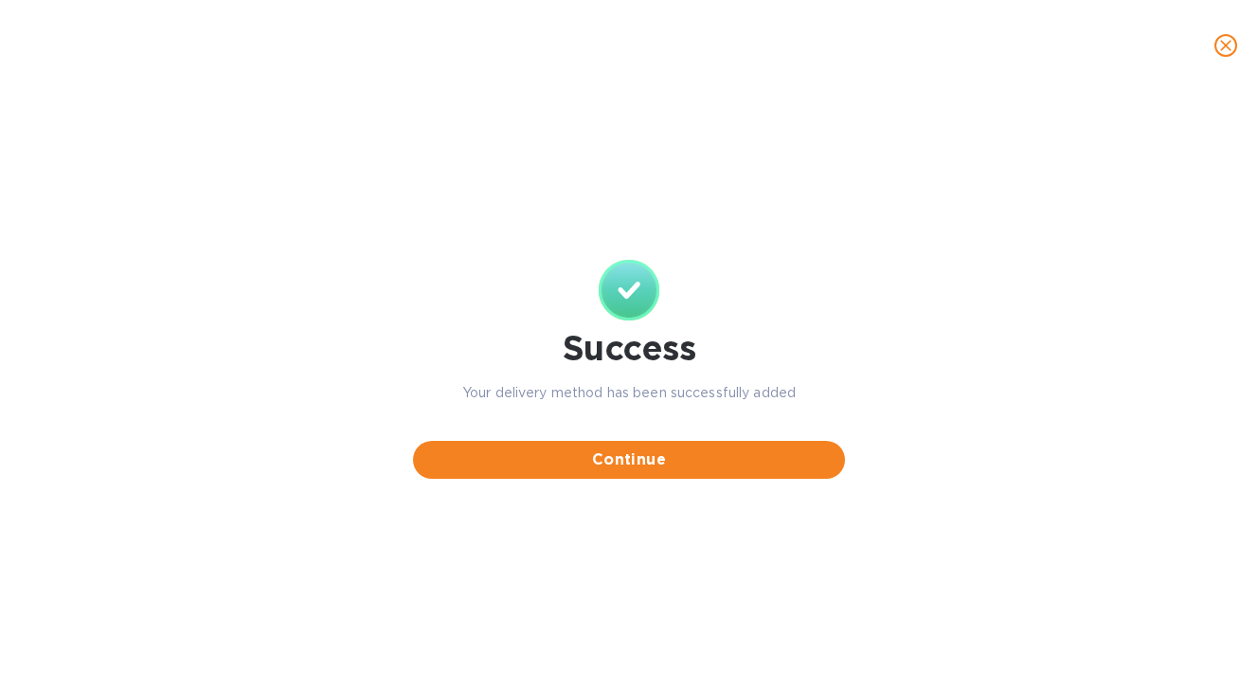
scroll to position [0, 0]
click at [635, 455] on span "Continue" at bounding box center [629, 459] width 402 height 23
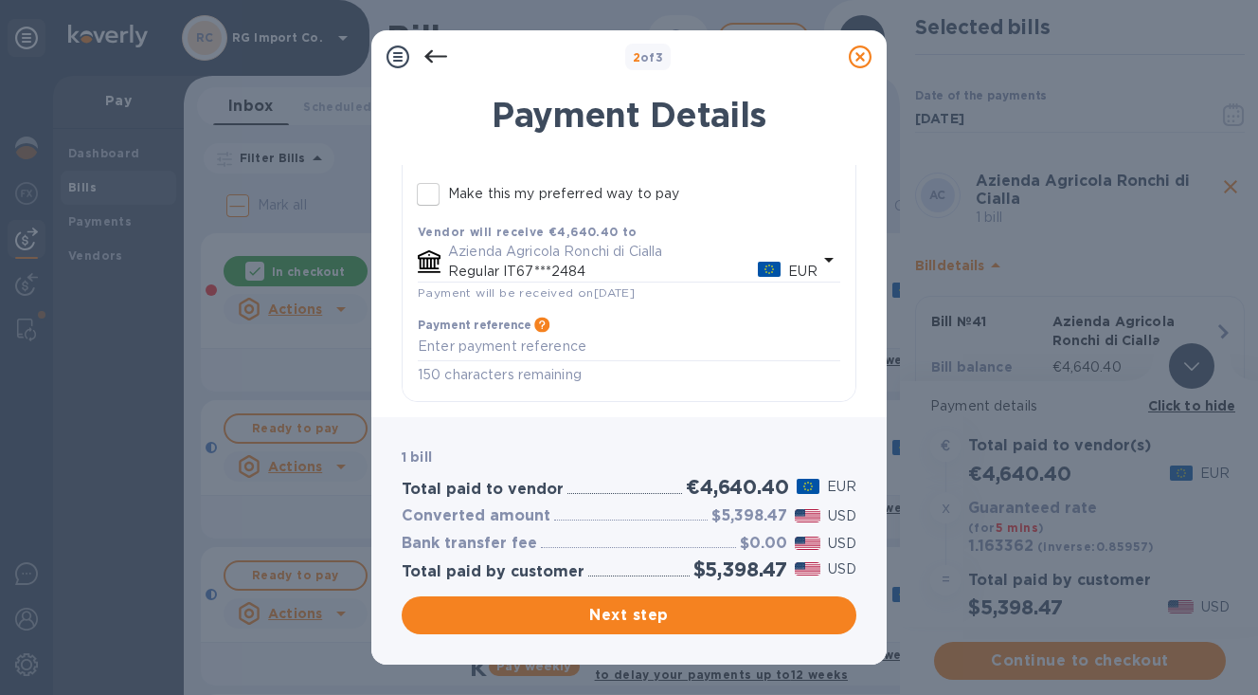
click at [821, 255] on icon "default-method" at bounding box center [829, 259] width 23 height 23
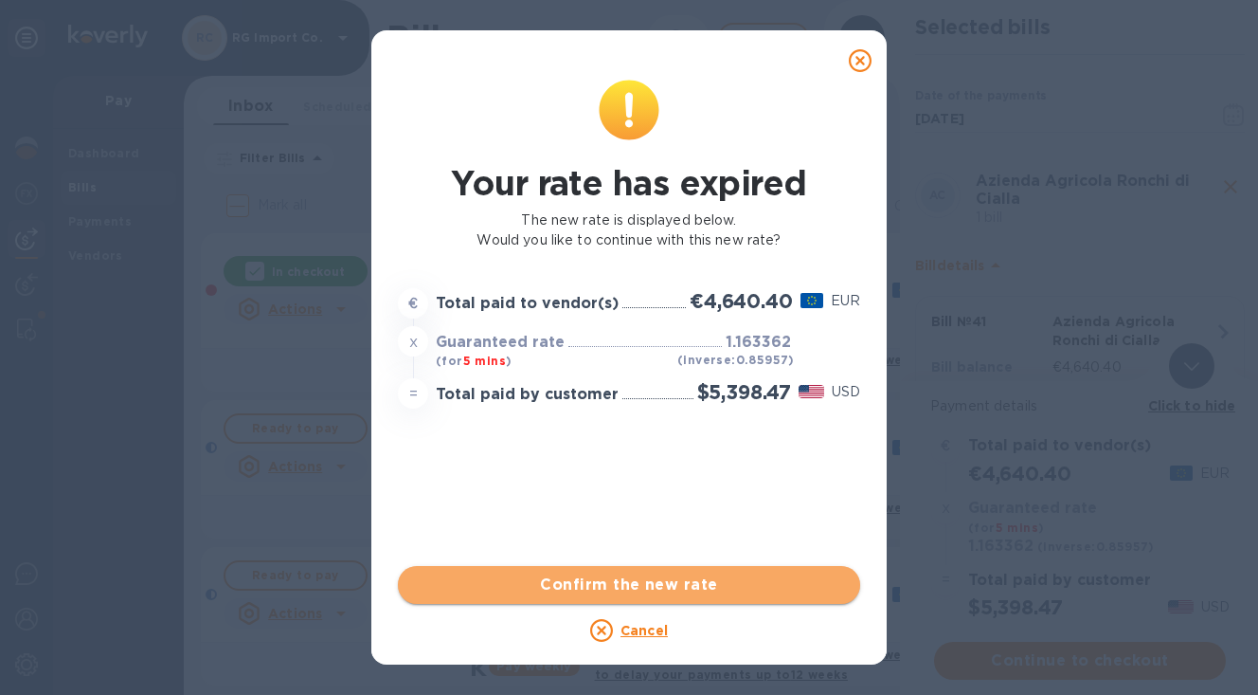
scroll to position [212, 0]
click at [533, 586] on span "Confirm the new rate" at bounding box center [629, 584] width 432 height 23
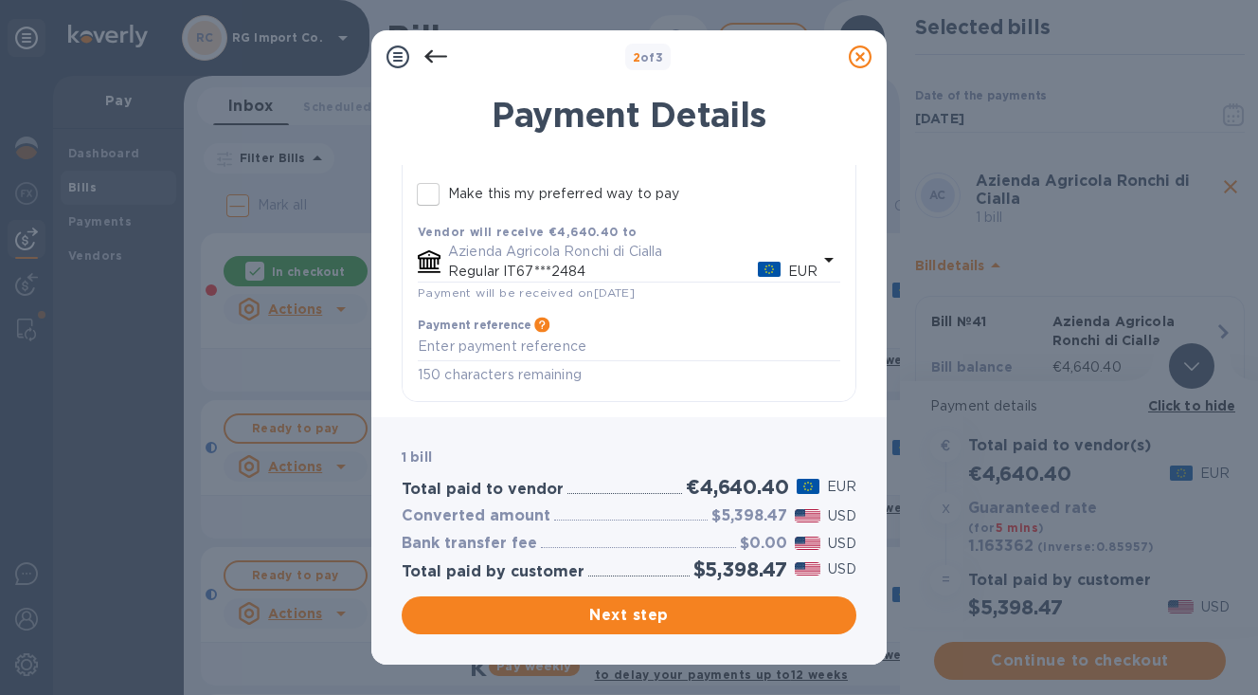
click at [824, 258] on icon "default-method" at bounding box center [828, 260] width 9 height 5
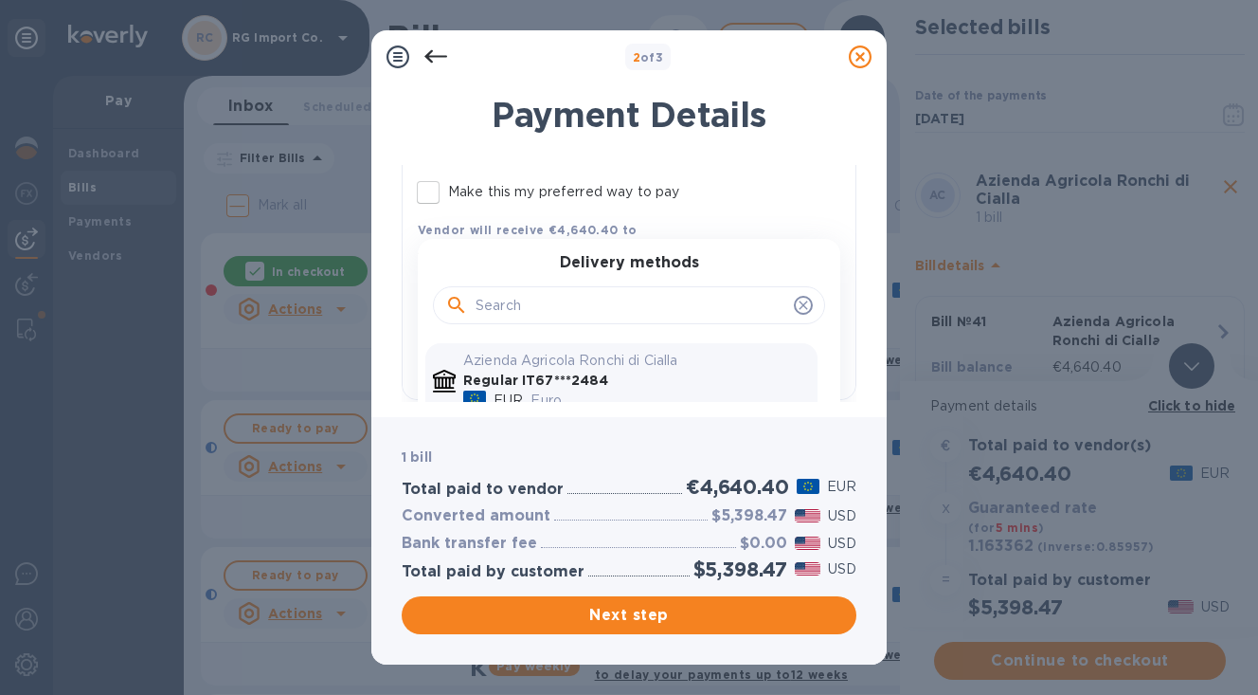
scroll to position [357, 0]
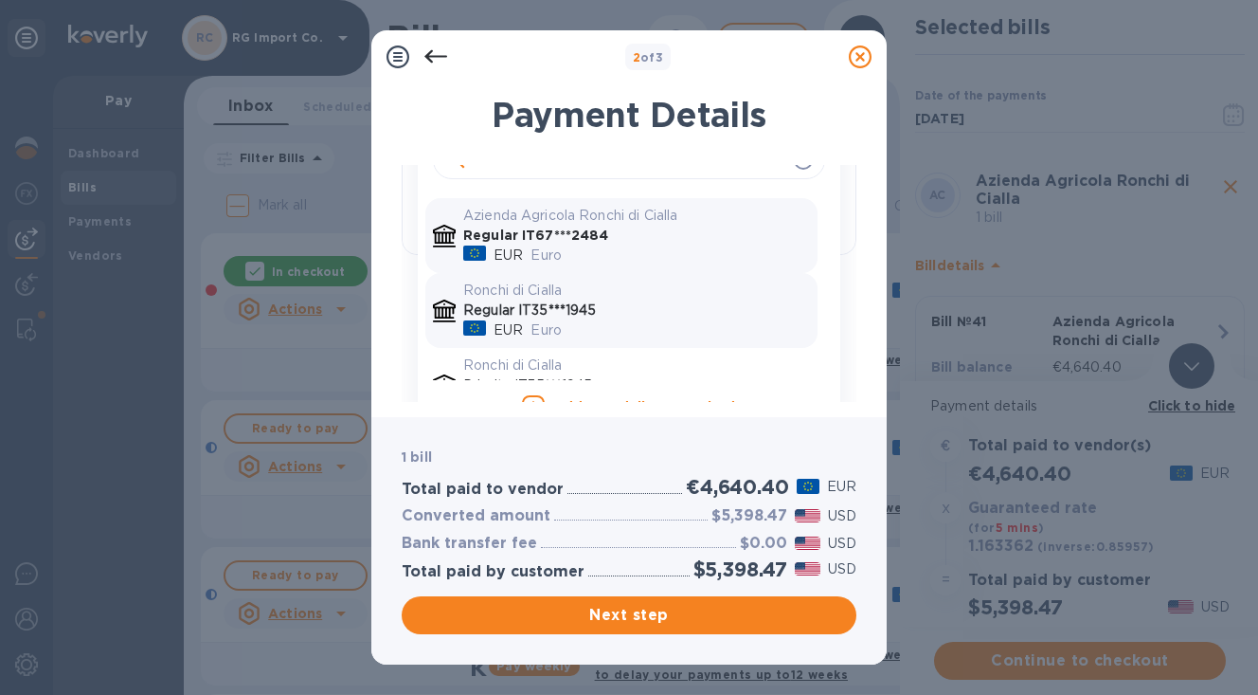
click at [555, 312] on p "Regular IT35***1945" at bounding box center [636, 310] width 347 height 20
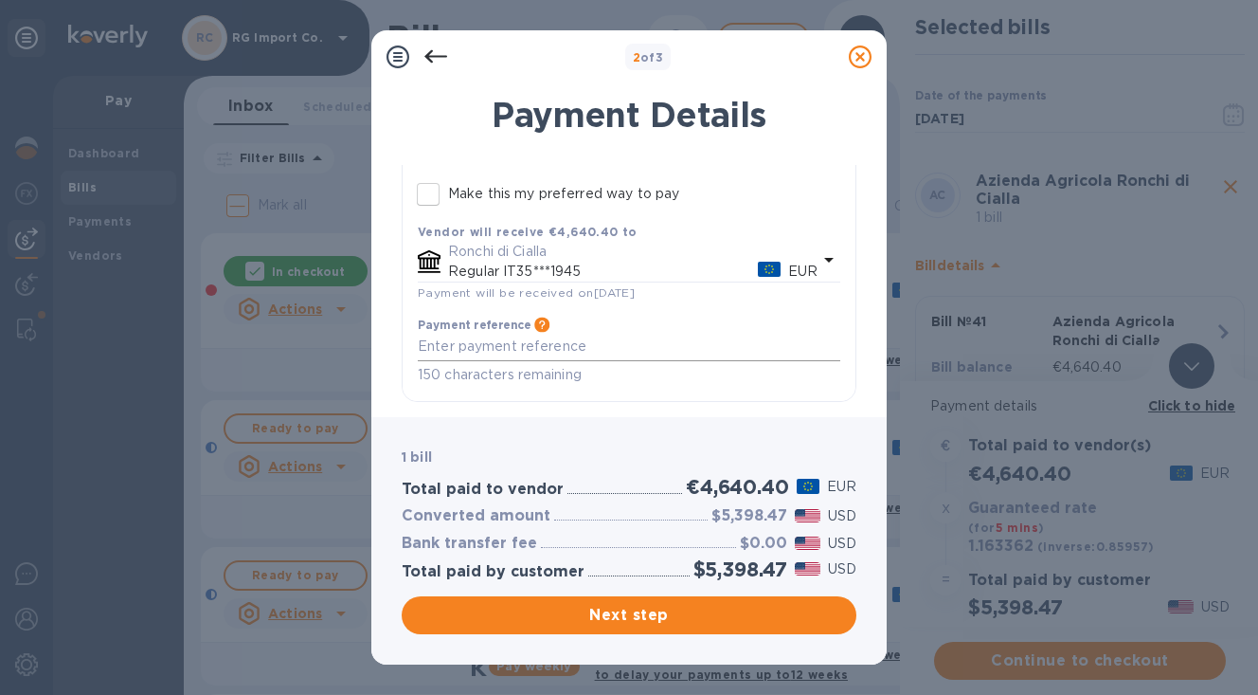
scroll to position [212, 0]
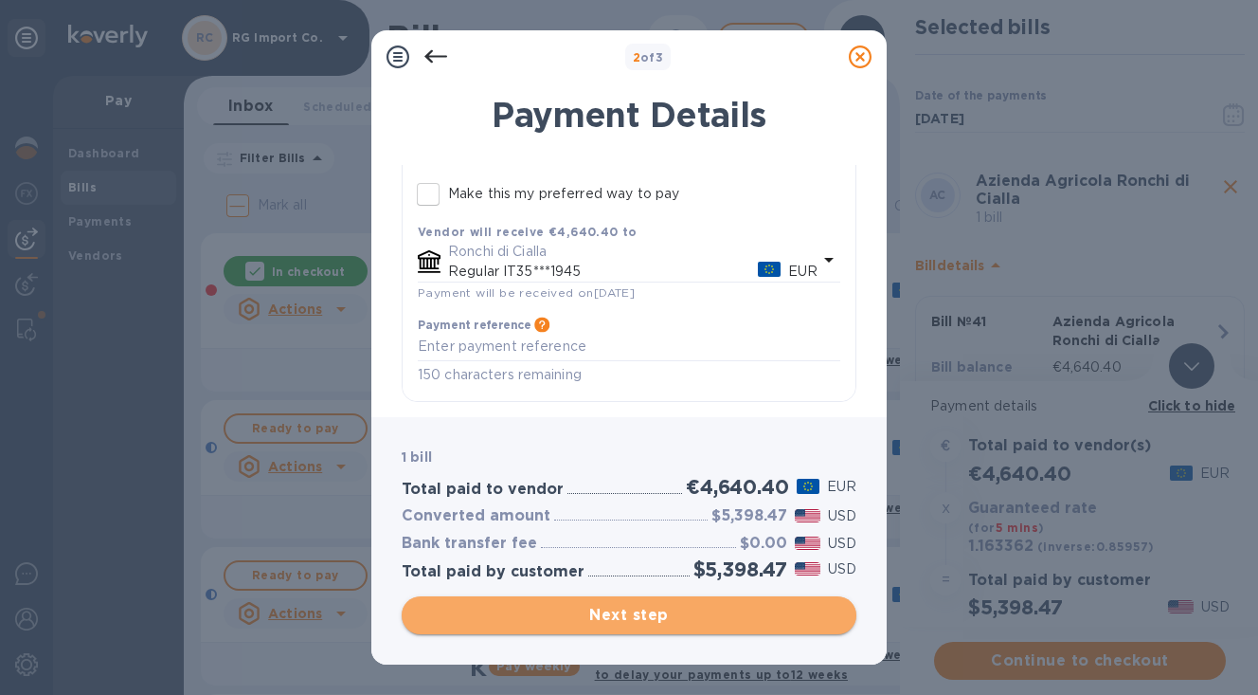
click at [568, 618] on span "Next step" at bounding box center [629, 615] width 424 height 23
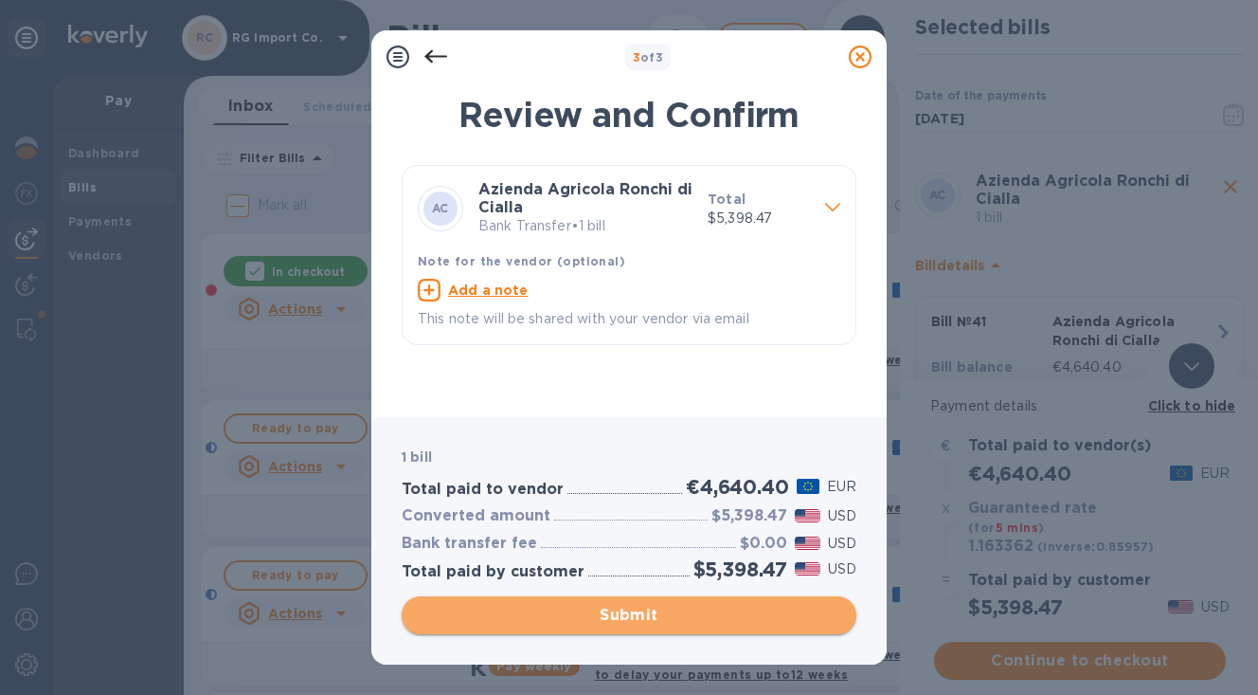
click at [553, 617] on span "Submit" at bounding box center [629, 615] width 424 height 23
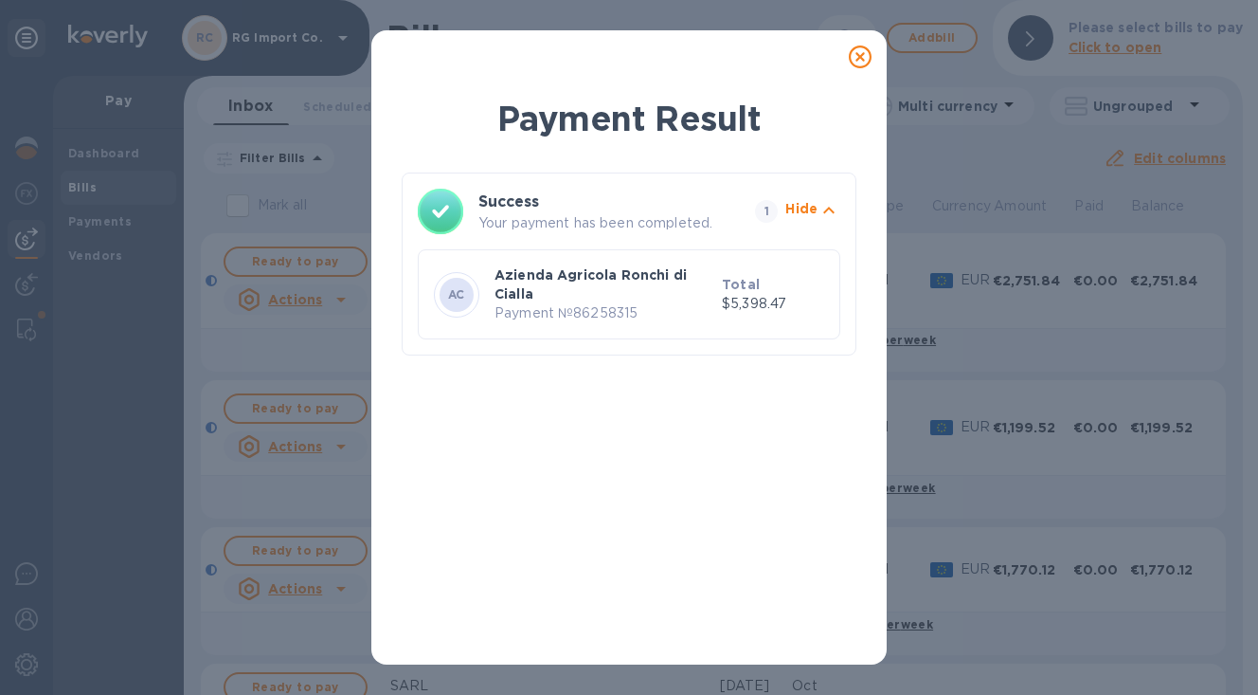
click at [865, 59] on icon at bounding box center [860, 56] width 23 height 23
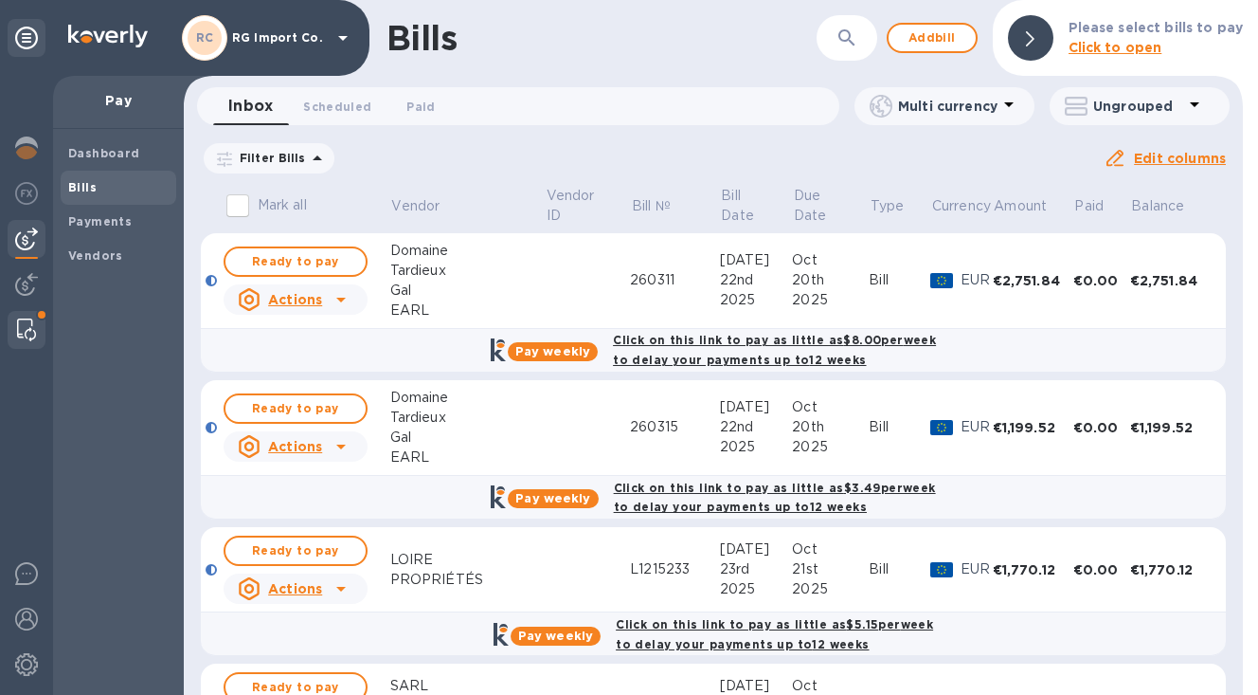
click at [27, 324] on img at bounding box center [26, 329] width 19 height 23
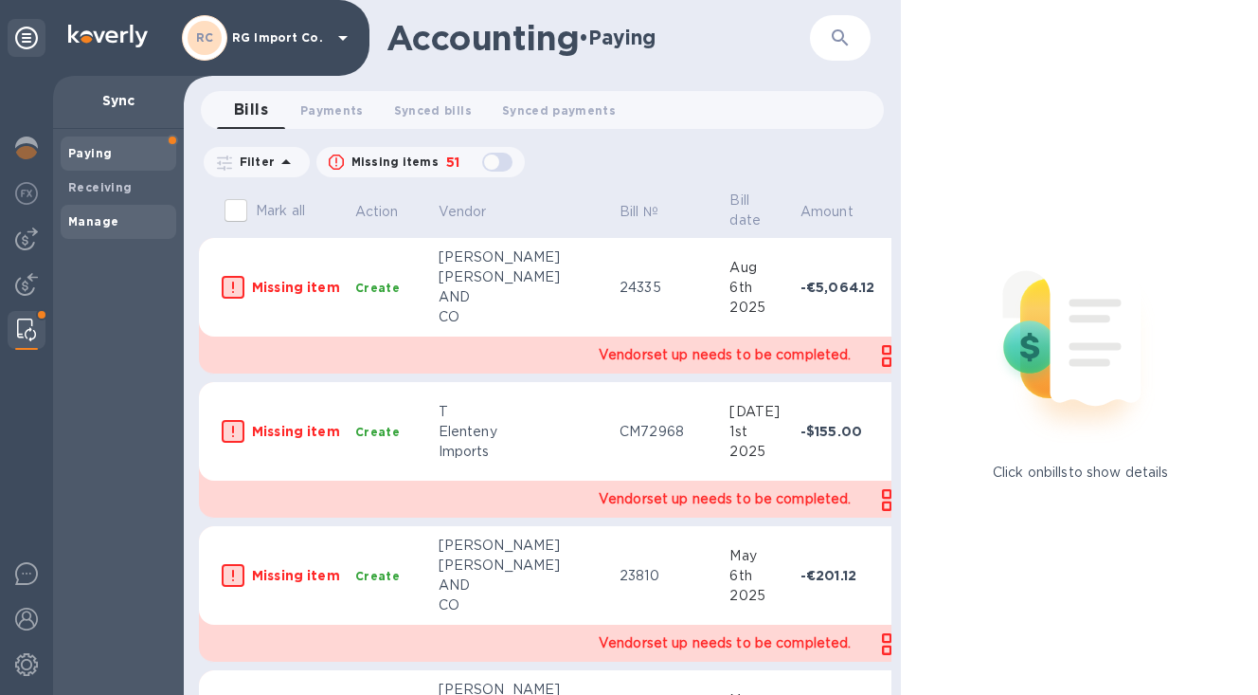
click at [91, 222] on b "Manage" at bounding box center [93, 221] width 50 height 14
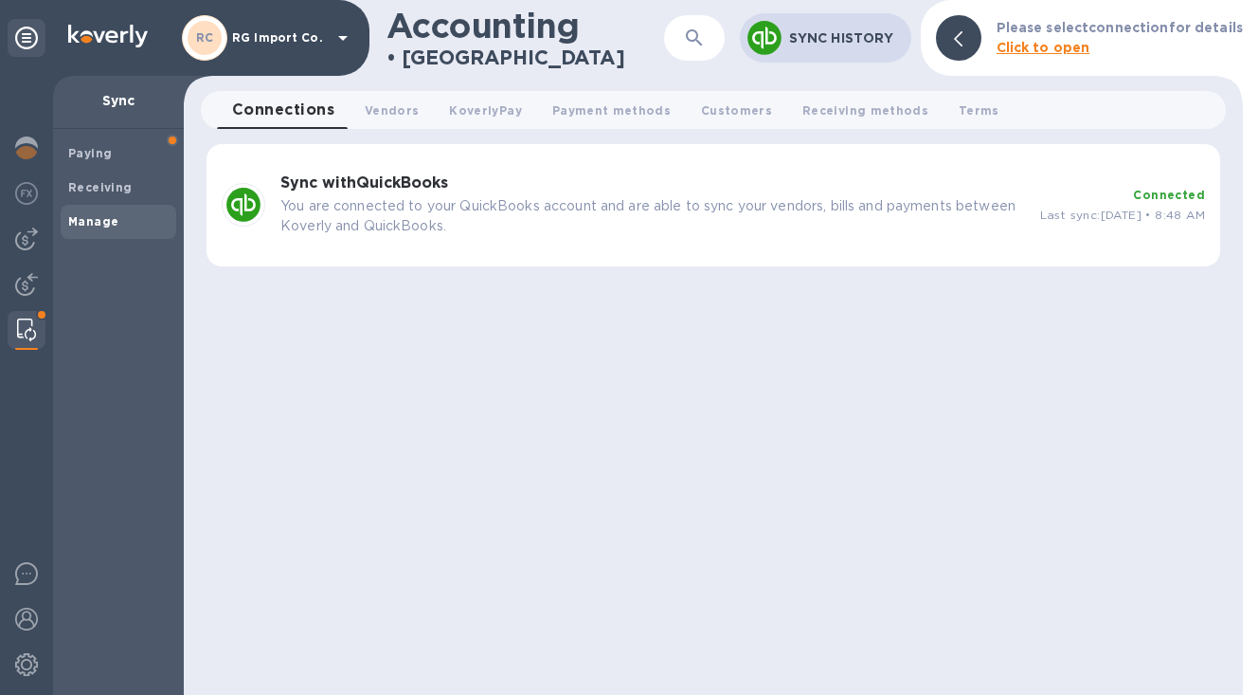
click at [883, 232] on p "You are connected to your QuickBooks account and are able to sync your vendors,…" at bounding box center [652, 216] width 745 height 40
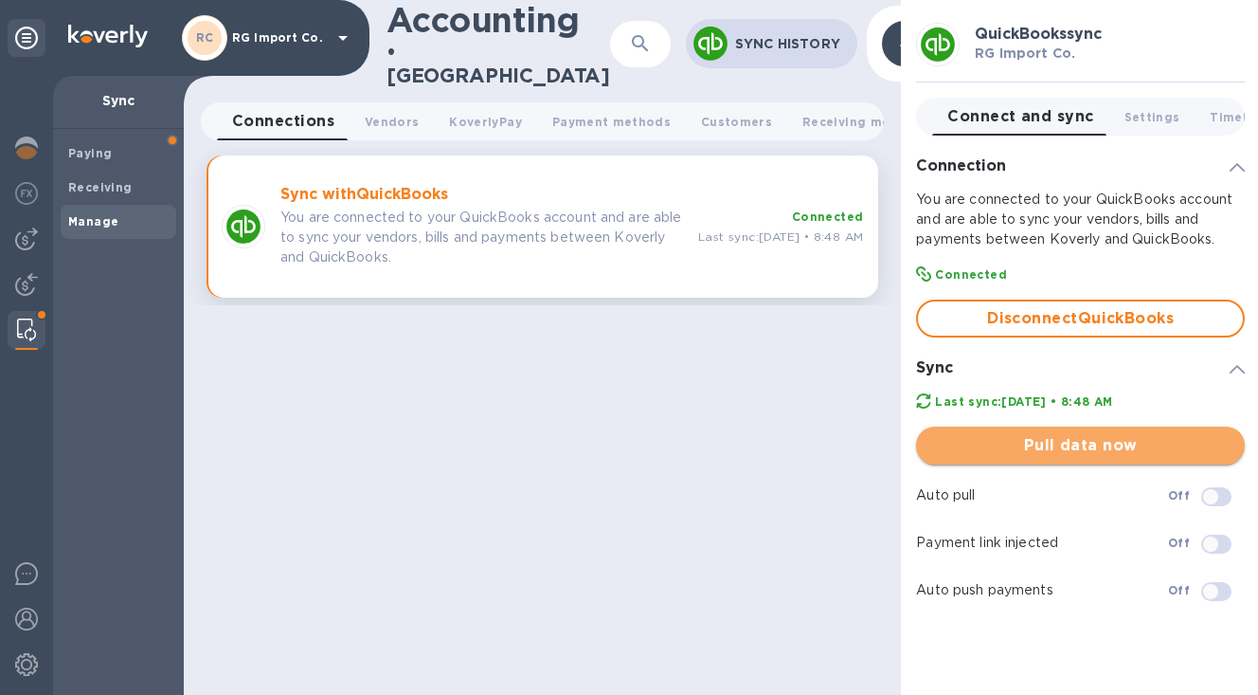
click at [1060, 445] on span "Pull data now" at bounding box center [1080, 445] width 298 height 23
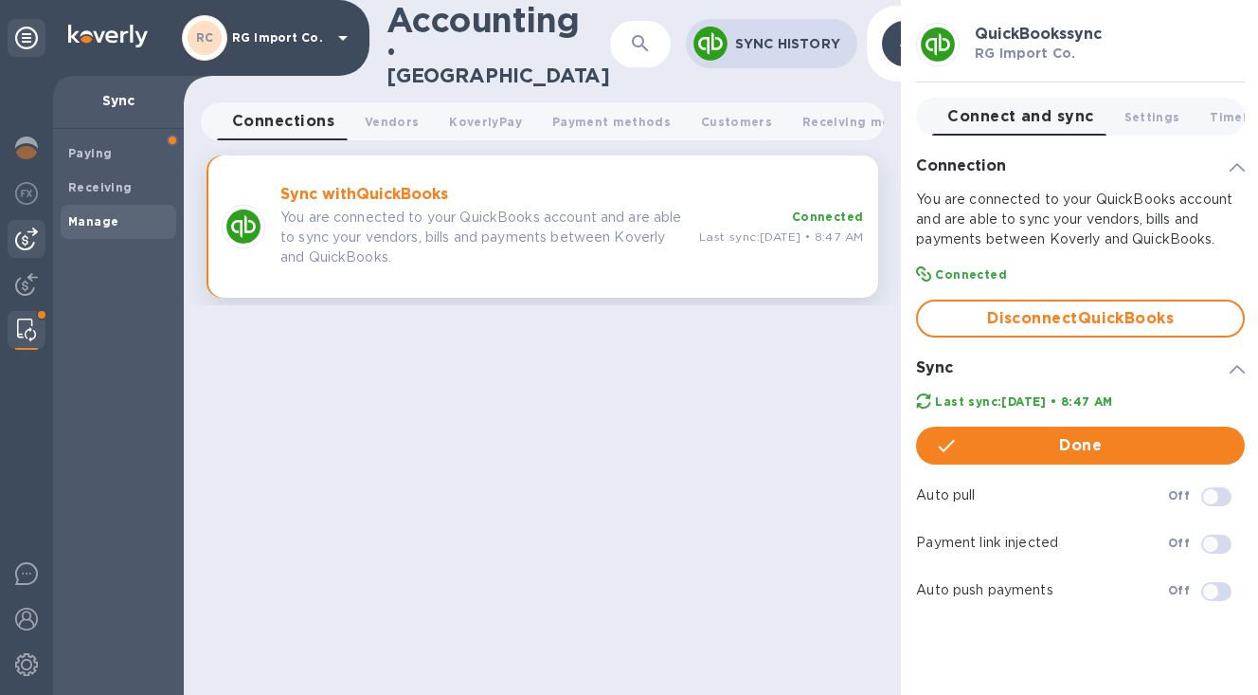
click at [29, 239] on img at bounding box center [26, 238] width 23 height 23
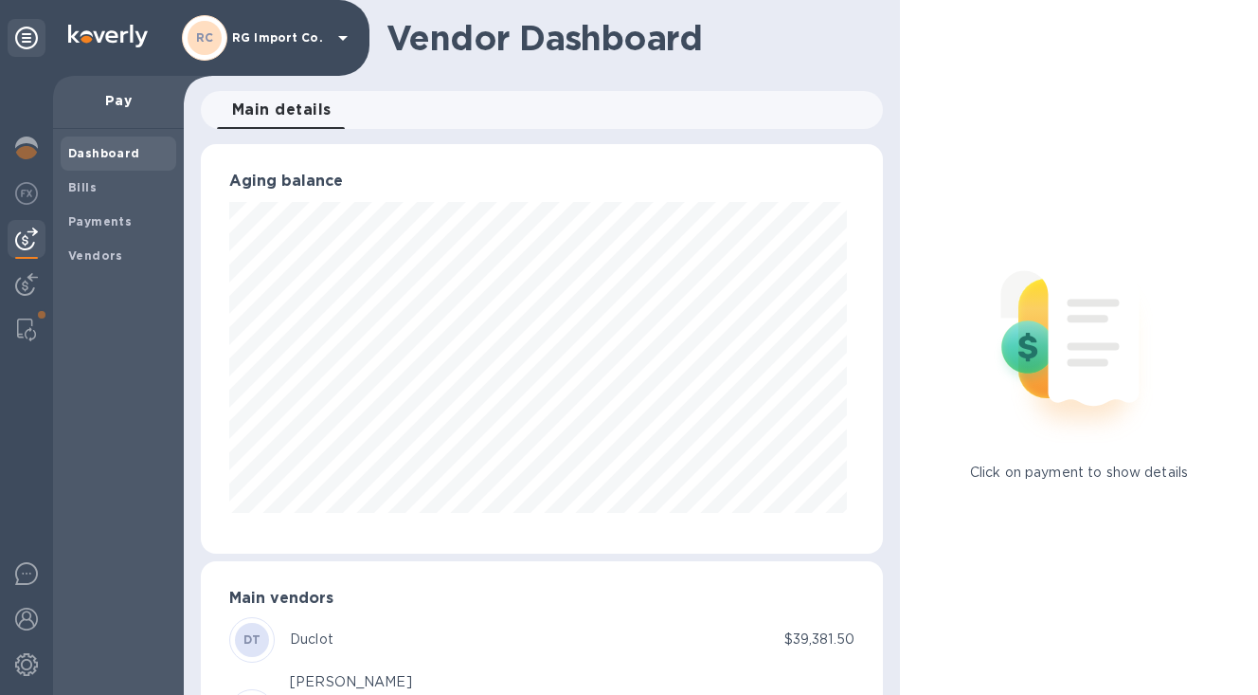
scroll to position [409, 675]
click at [82, 183] on b "Bills" at bounding box center [82, 187] width 28 height 14
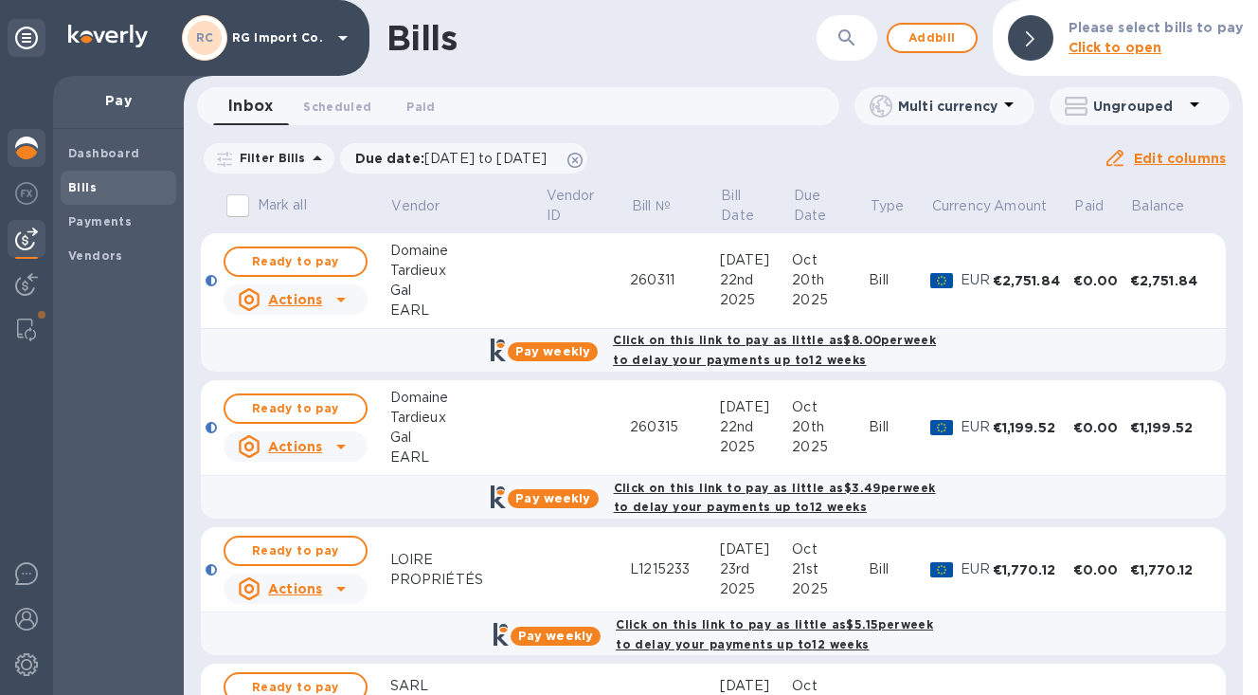
click at [26, 153] on img at bounding box center [26, 147] width 23 height 23
